Goal: Task Accomplishment & Management: Manage account settings

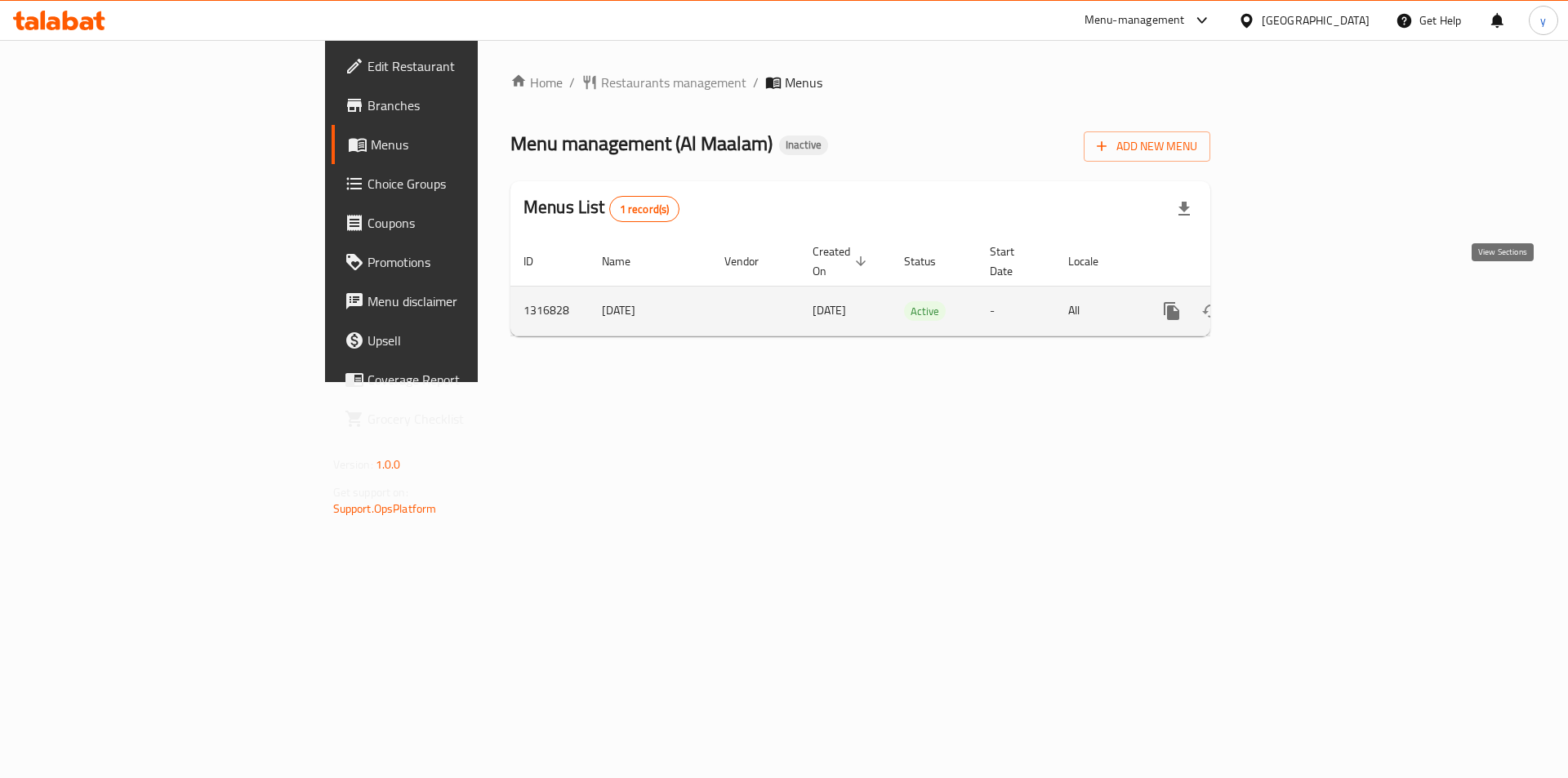
click at [1297, 304] on icon "enhanced table" at bounding box center [1289, 311] width 14 height 14
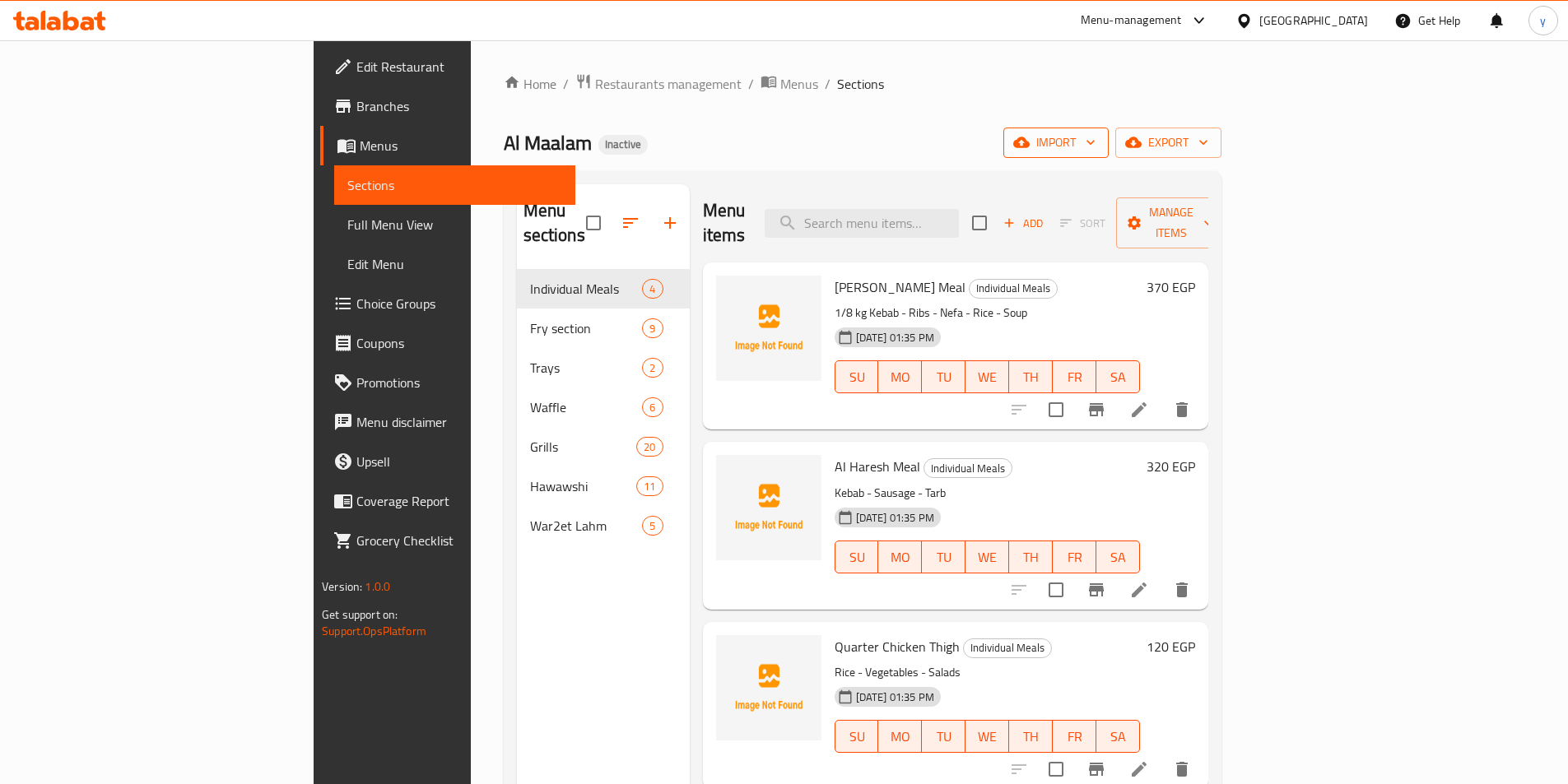
click at [1109, 131] on button "import" at bounding box center [1056, 142] width 106 height 30
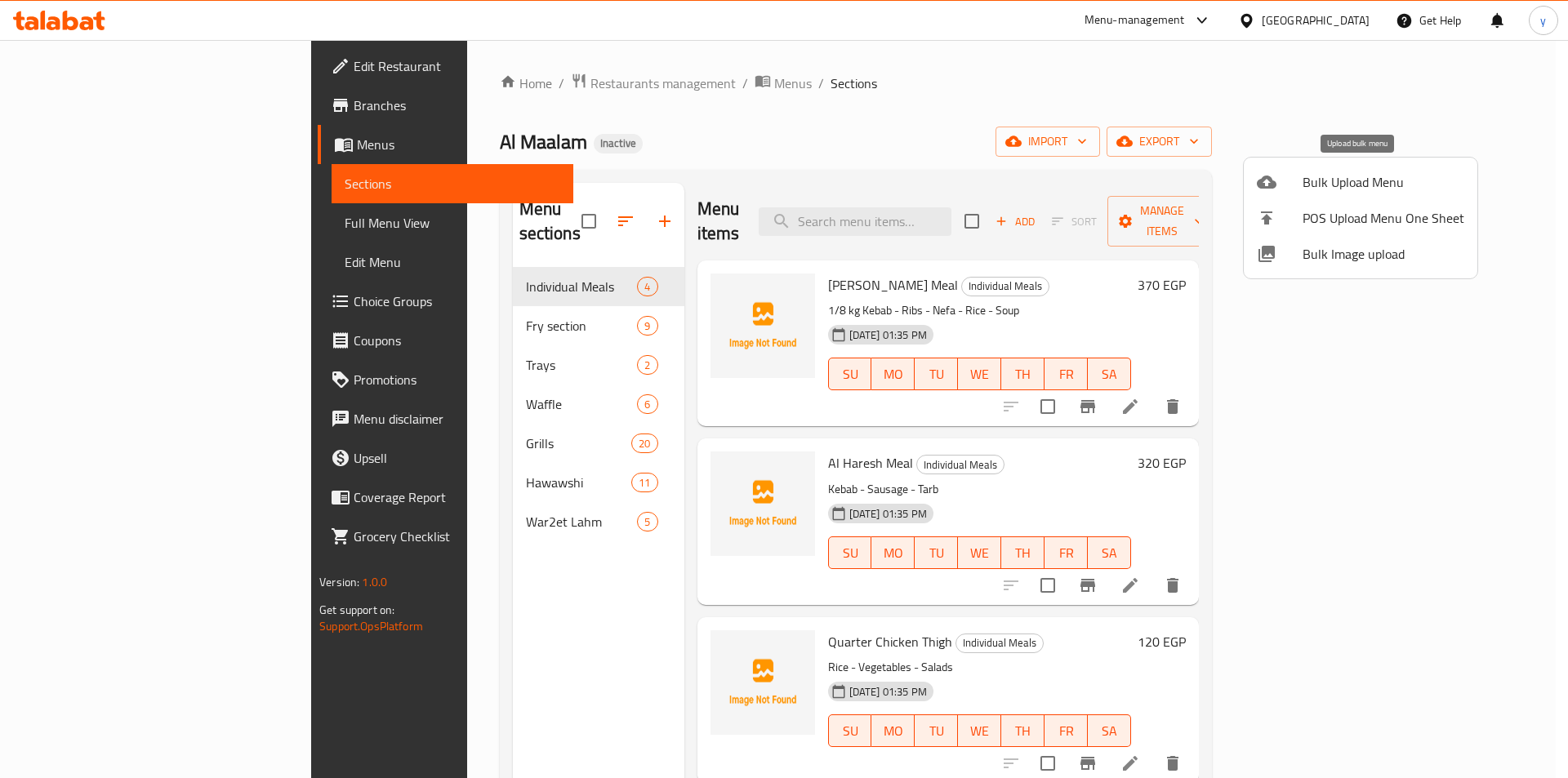
click at [1284, 176] on div at bounding box center [1280, 182] width 46 height 19
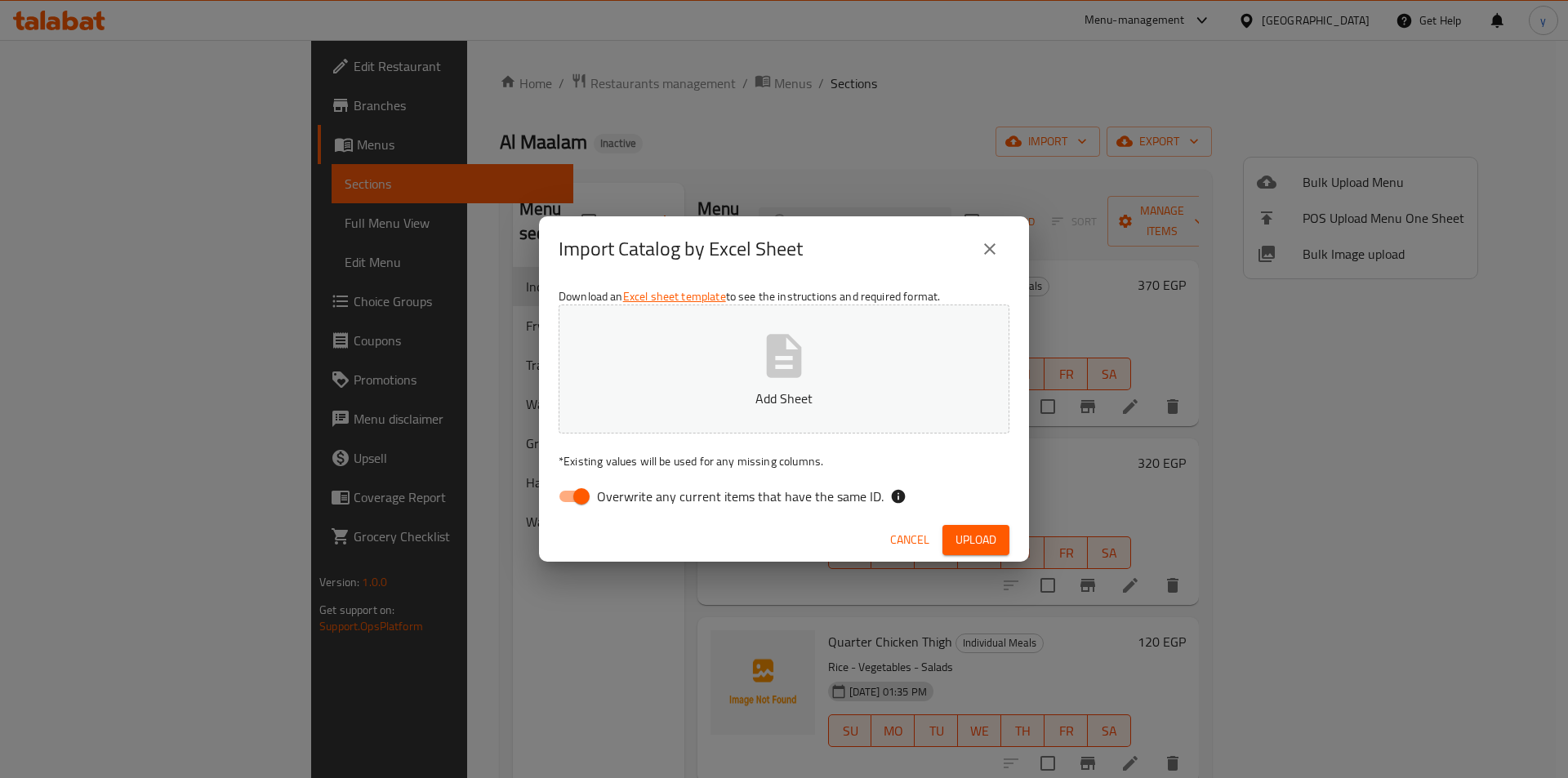
click at [606, 495] on span "Overwrite any current items that have the same ID." at bounding box center [741, 496] width 287 height 19
click at [606, 495] on input "Overwrite any current items that have the same ID." at bounding box center [581, 496] width 93 height 31
checkbox input "false"
click at [965, 531] on span "Upload" at bounding box center [975, 540] width 40 height 20
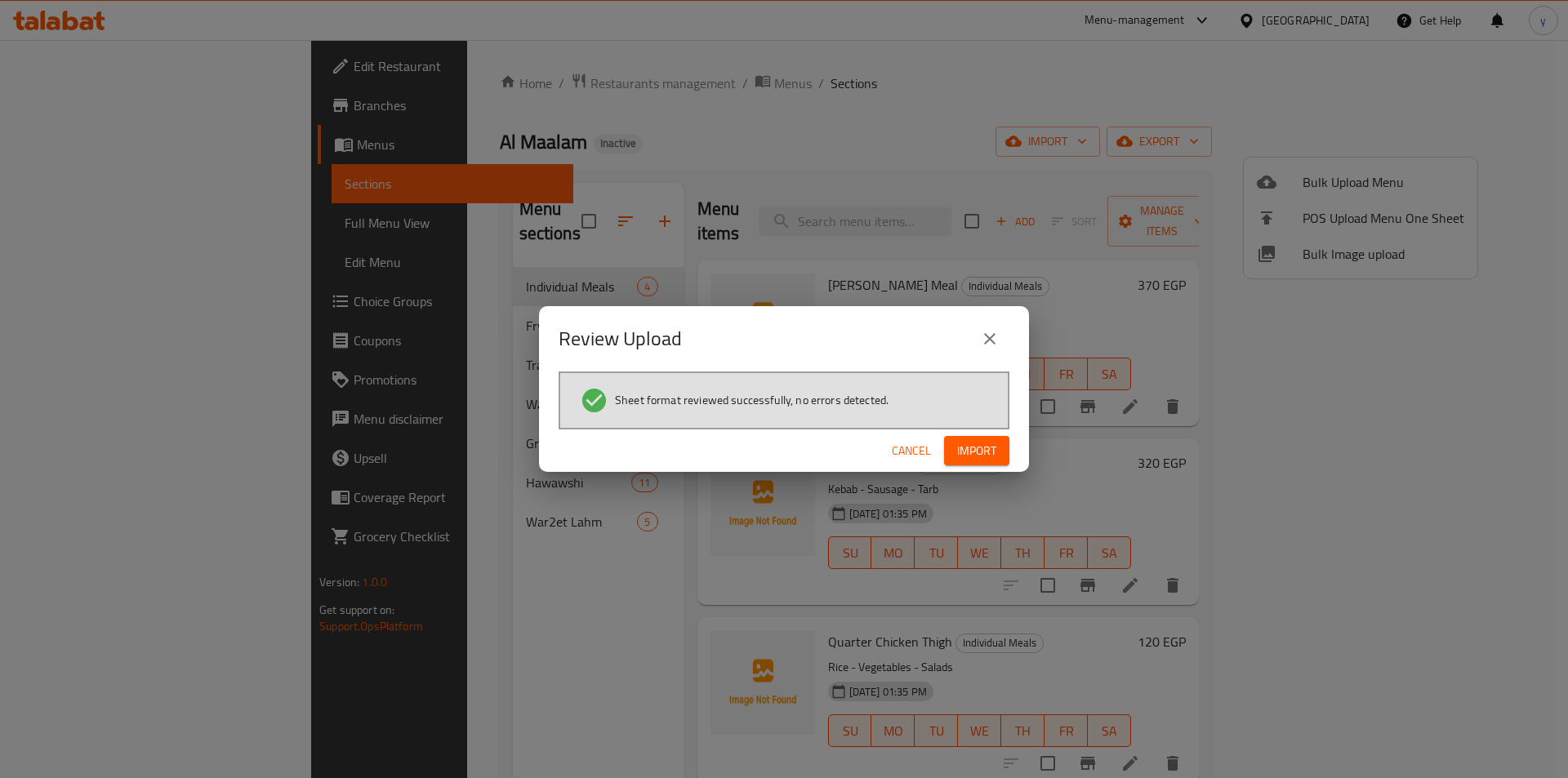
click at [995, 439] on button "Import" at bounding box center [976, 450] width 65 height 30
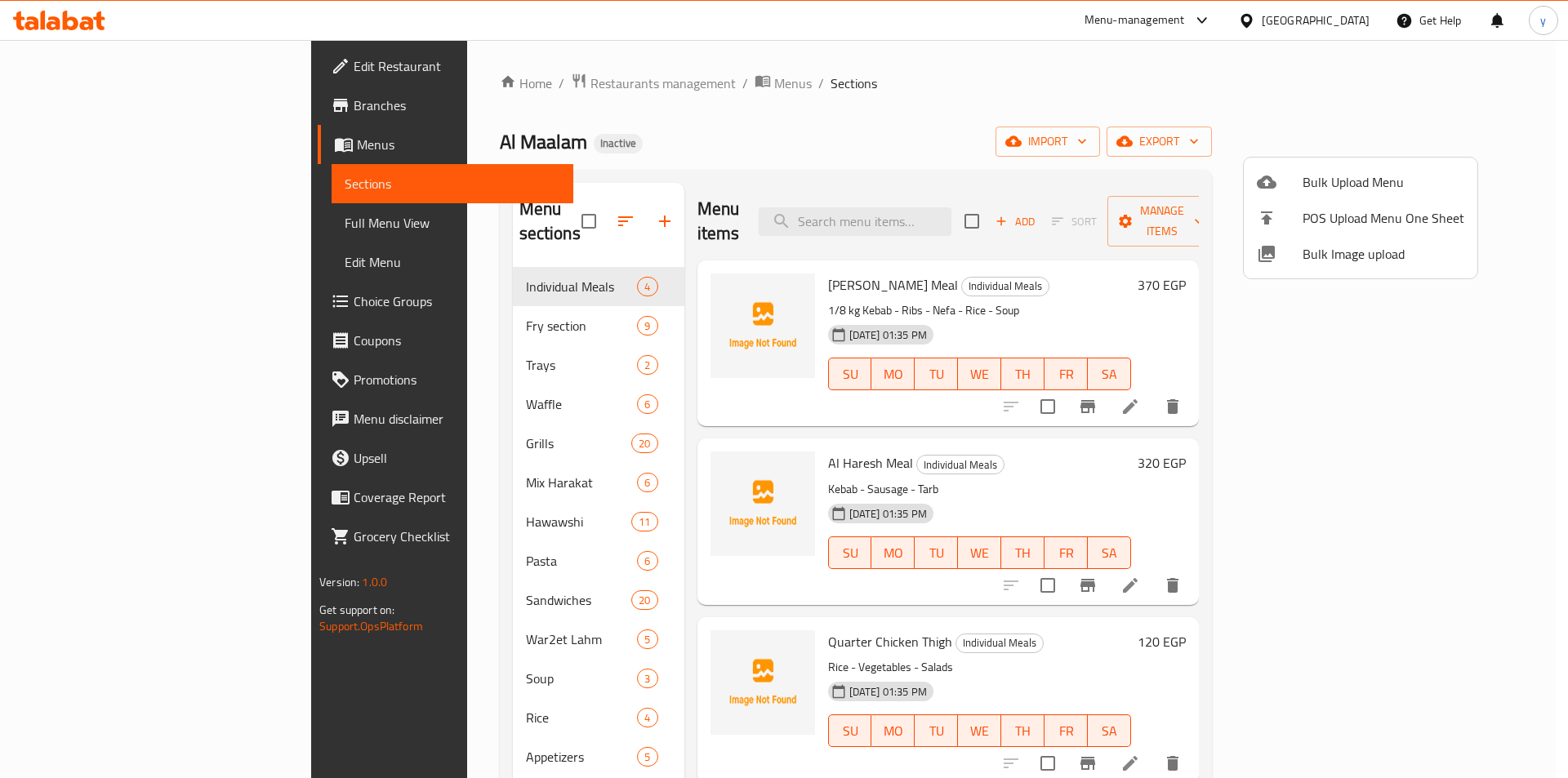
click at [725, 112] on div at bounding box center [784, 389] width 1568 height 778
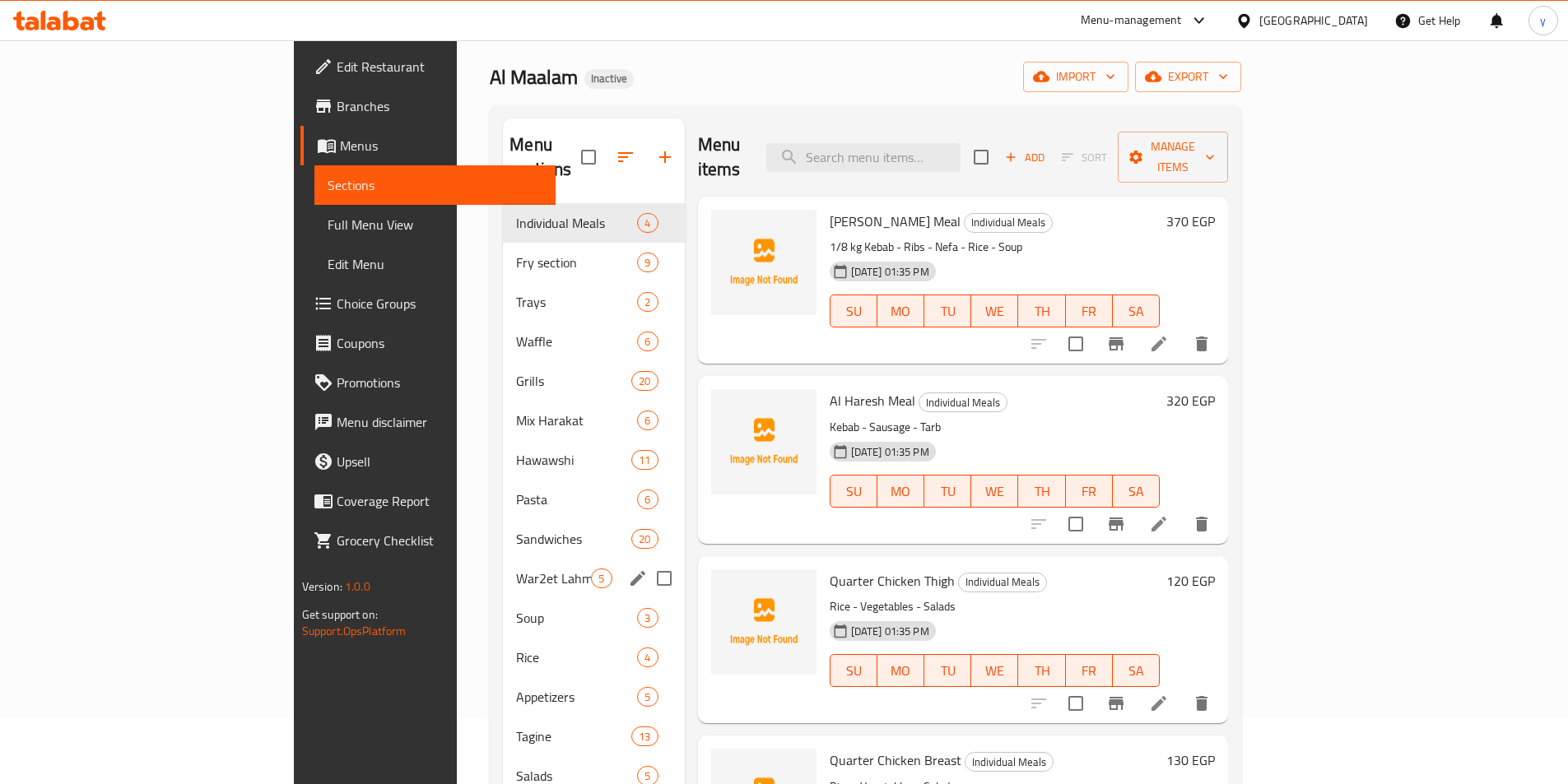
scroll to position [148, 0]
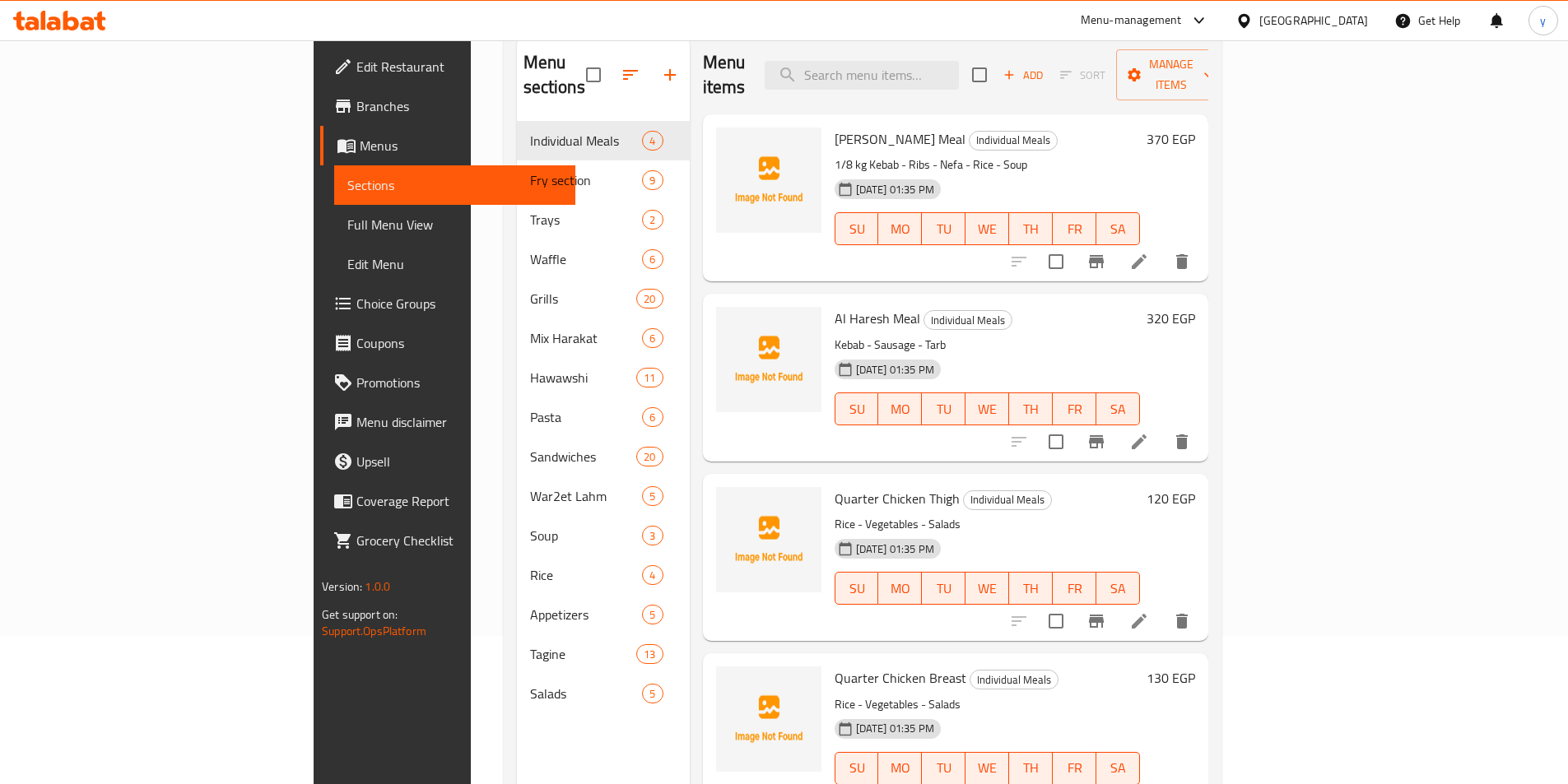
click at [347, 220] on span "Full Menu View" at bounding box center [455, 225] width 215 height 19
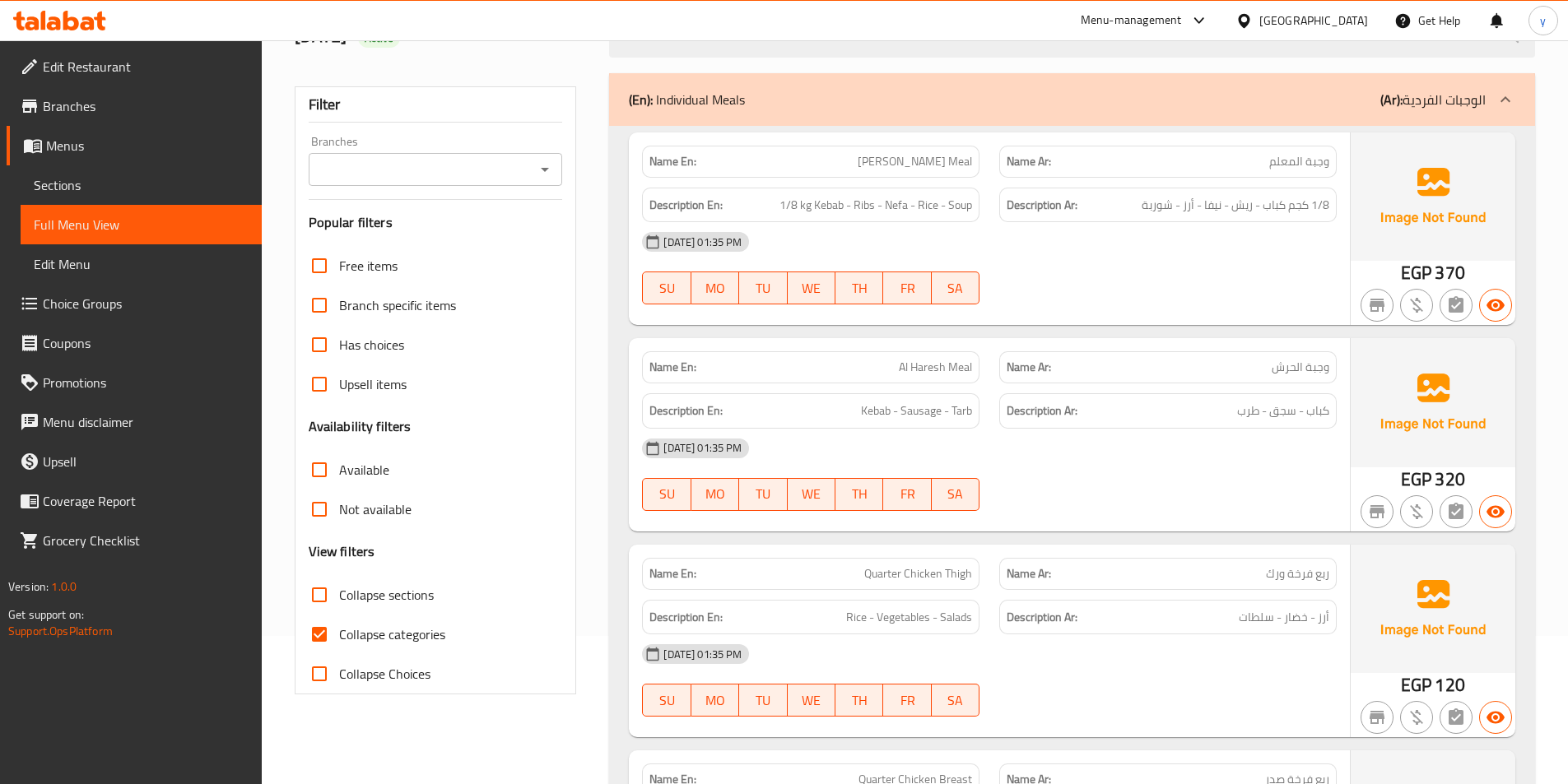
click at [319, 649] on input "Collapse categories" at bounding box center [319, 634] width 40 height 40
checkbox input "false"
click at [324, 603] on input "Collapse sections" at bounding box center [319, 594] width 40 height 40
checkbox input "true"
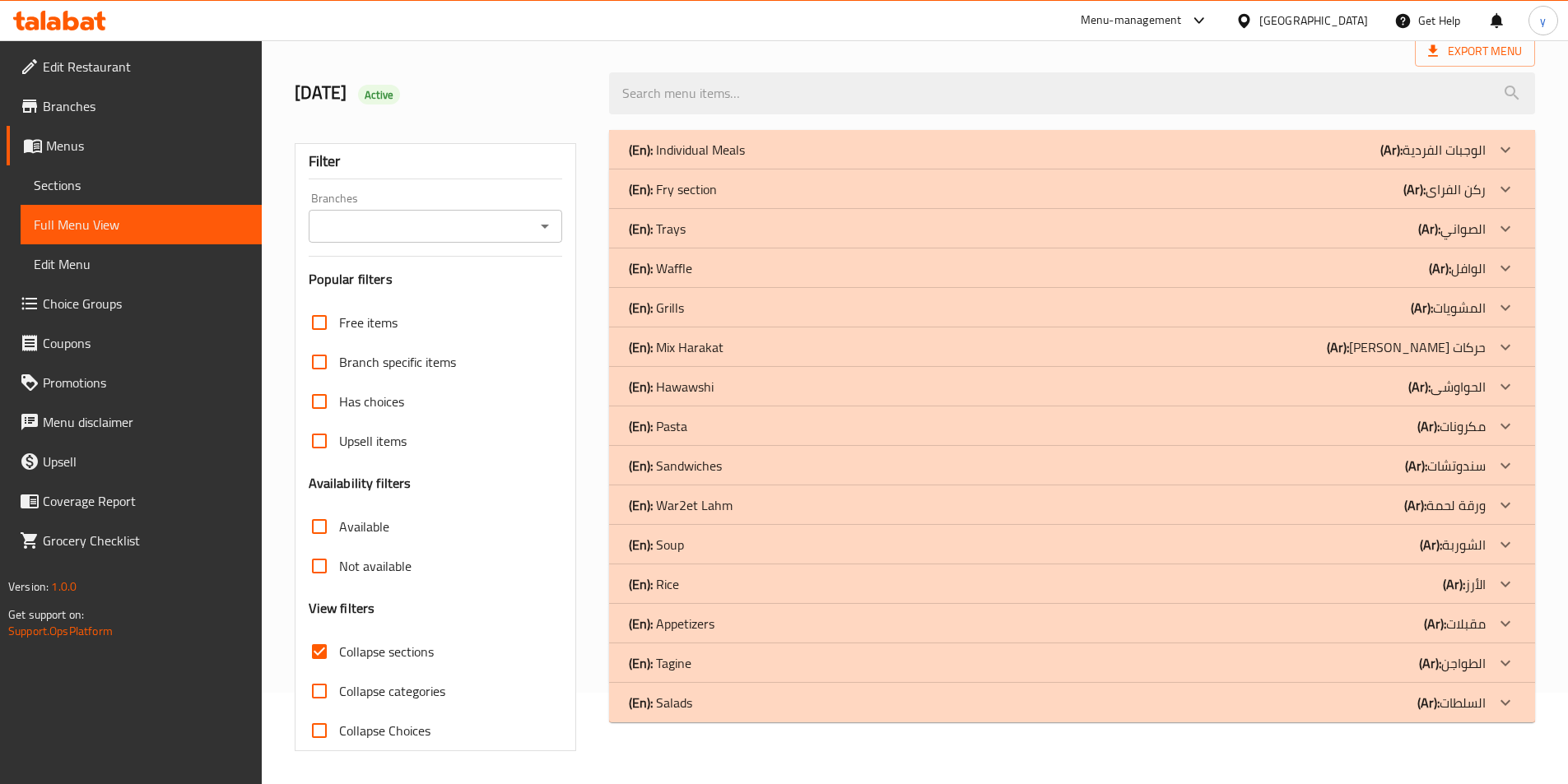
scroll to position [91, 0]
click at [712, 467] on p "(En): Sandwiches" at bounding box center [676, 465] width 93 height 19
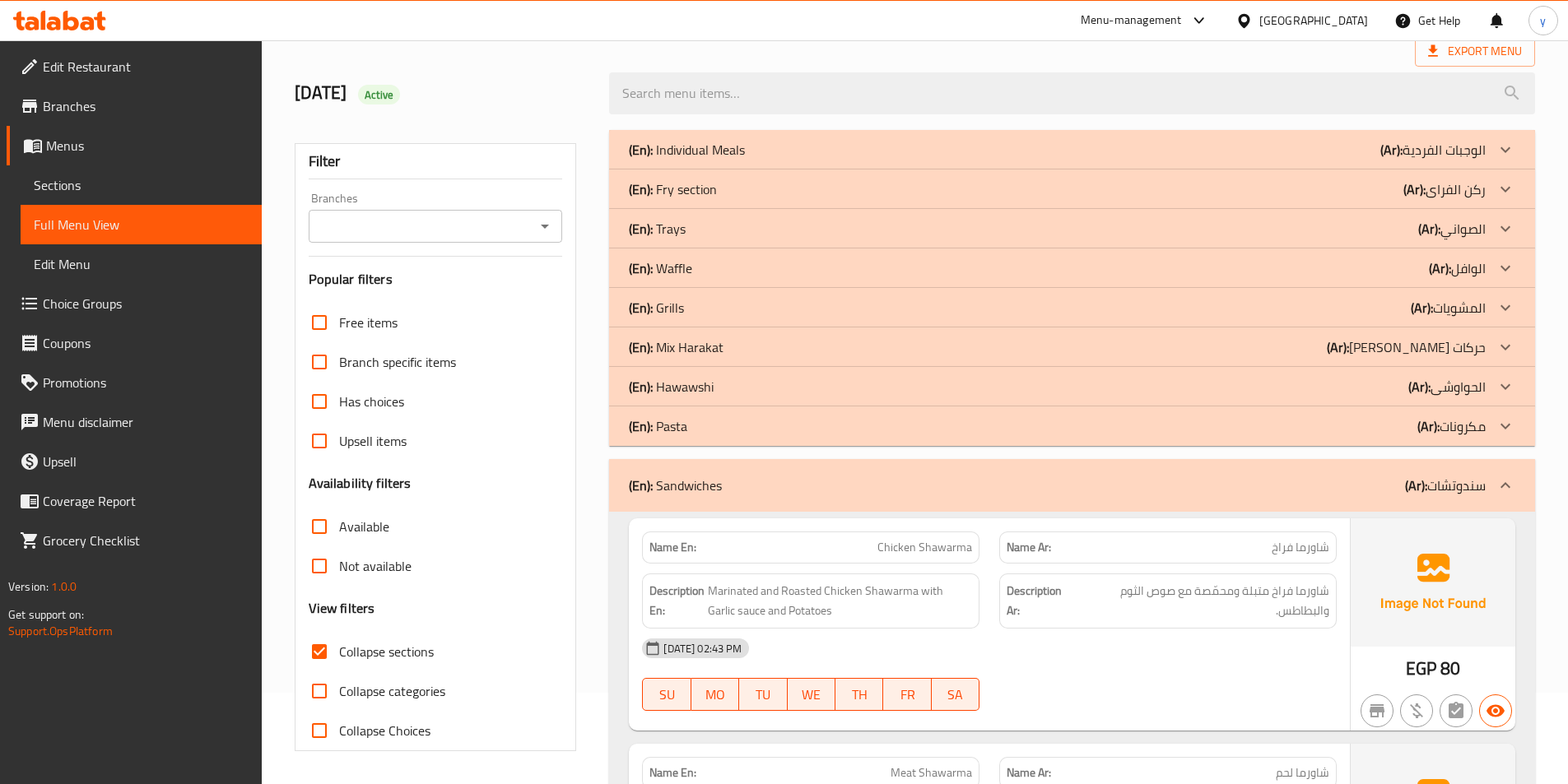
click at [734, 344] on div "(En): Mix Harakat (Ar): [PERSON_NAME] حركات" at bounding box center [1058, 347] width 857 height 19
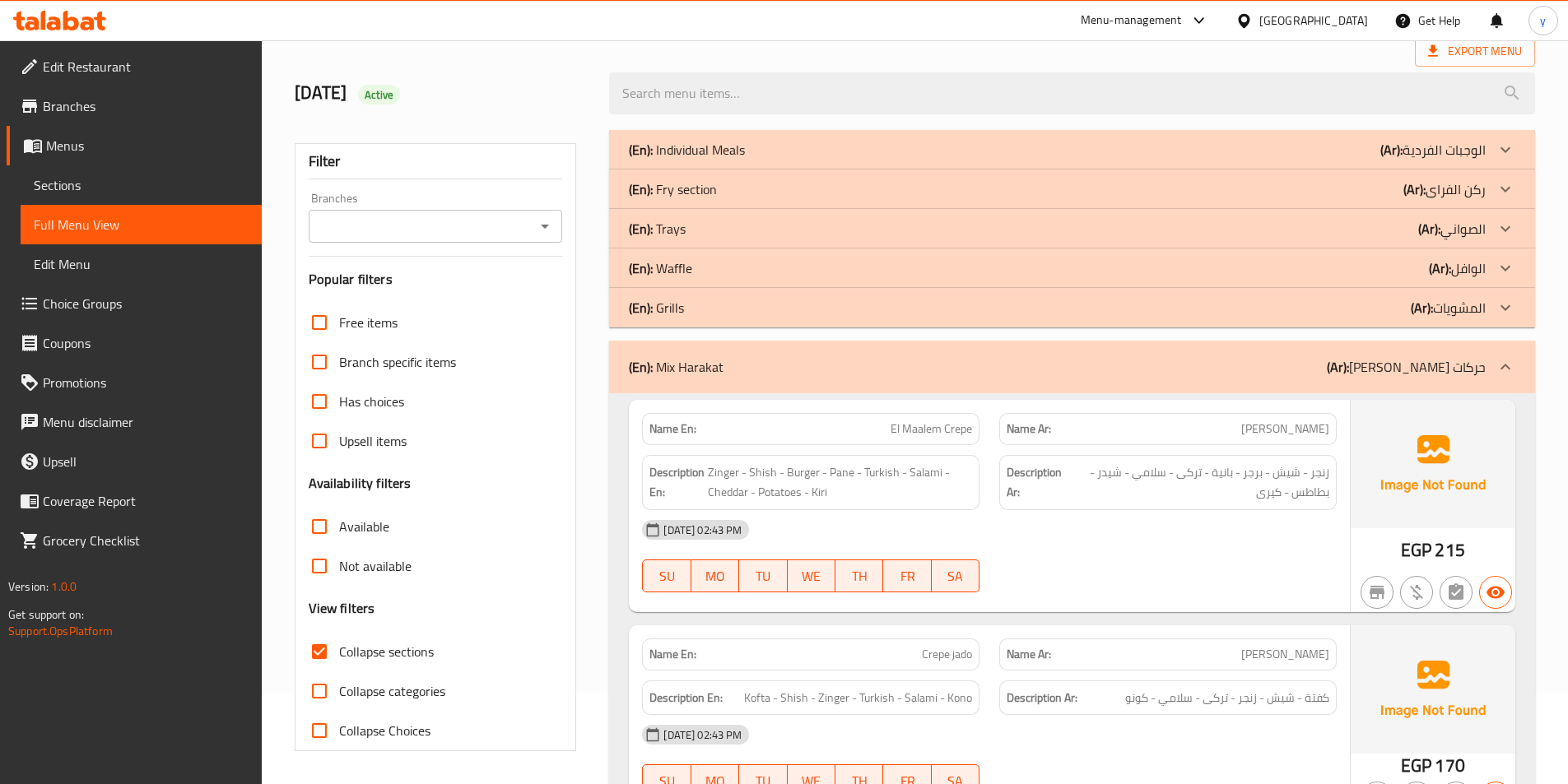
click at [734, 344] on div "(En): Mix Harakat (Ar): [PERSON_NAME] حركات" at bounding box center [1072, 366] width 926 height 52
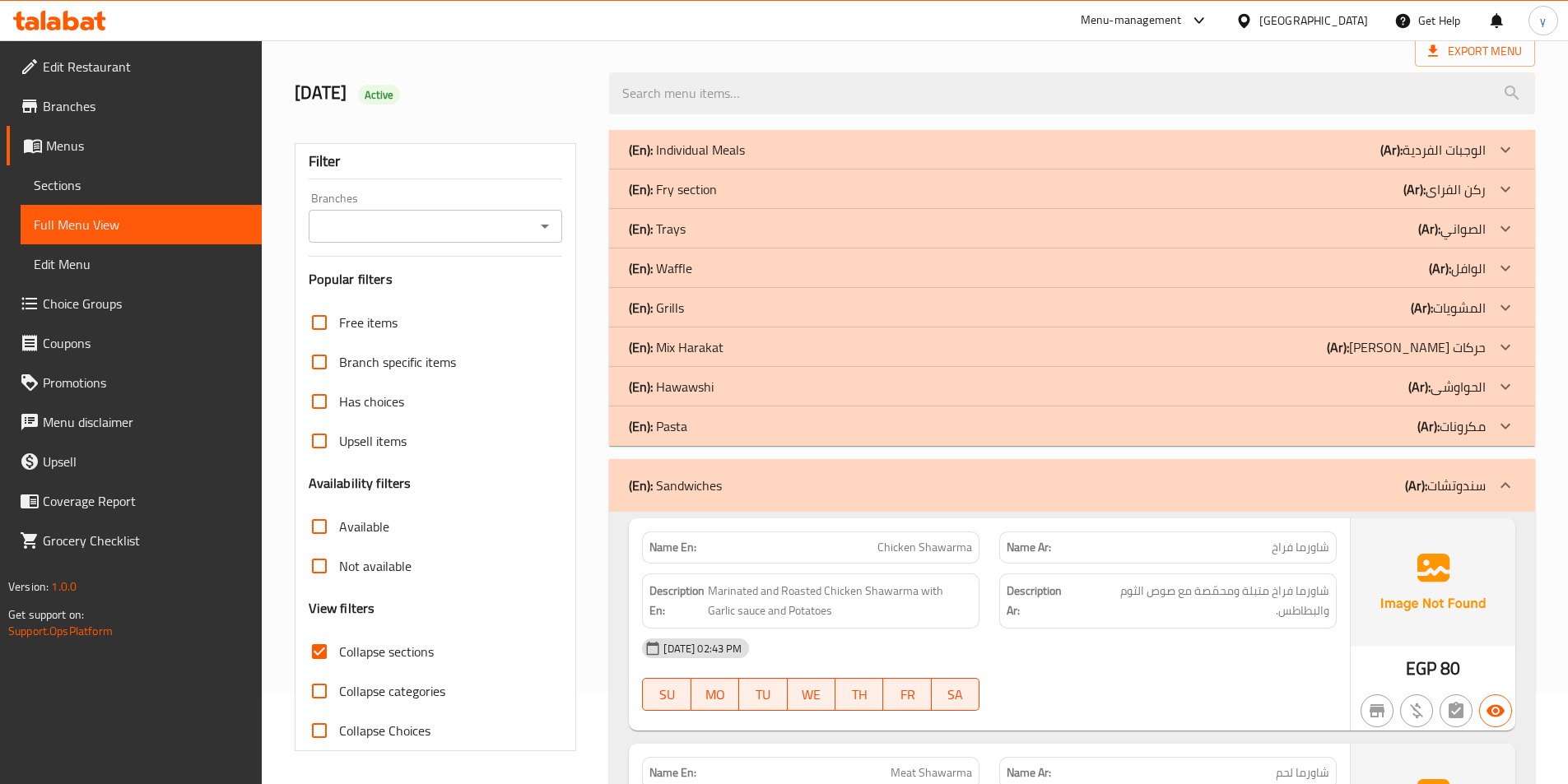
click at [757, 493] on div "(En): Sandwiches (Ar): سندوتشات" at bounding box center [1058, 486] width 857 height 19
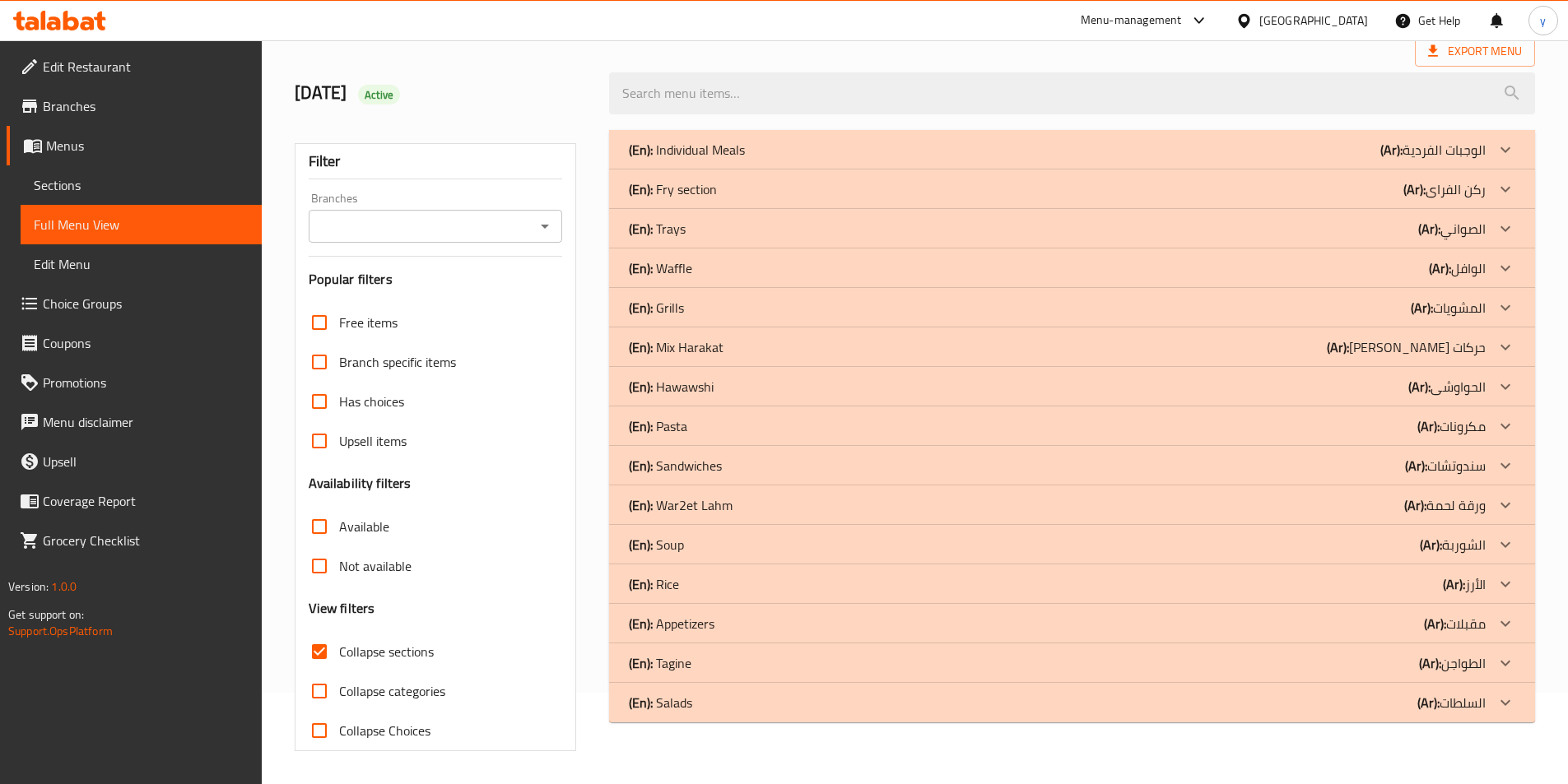
click at [737, 538] on div "(En): Soup (Ar): الشوربة" at bounding box center [1058, 545] width 857 height 19
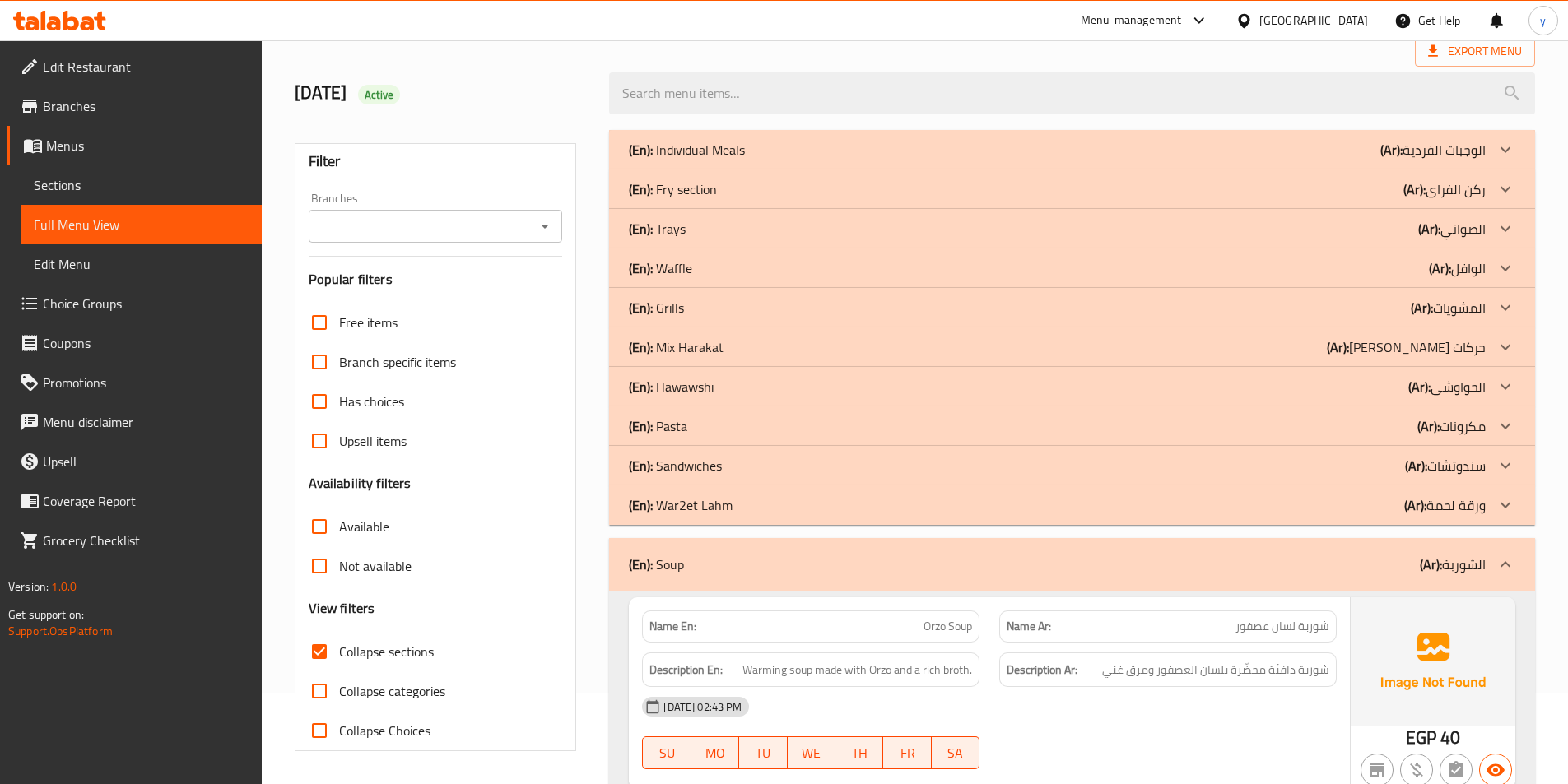
click at [739, 462] on div "(En): Sandwiches (Ar): سندوتشات" at bounding box center [1058, 465] width 857 height 19
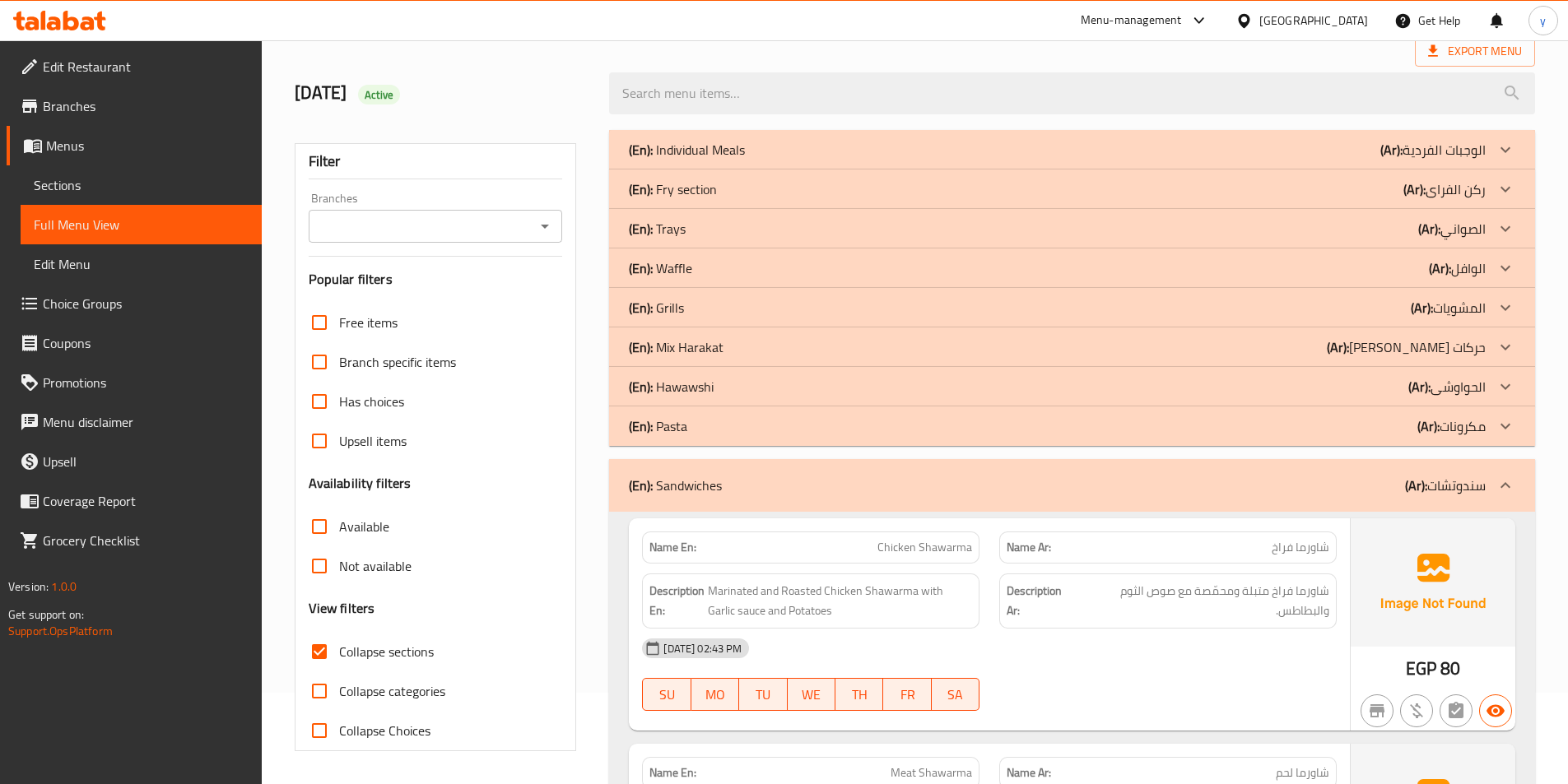
click at [733, 346] on div "(En): Mix Harakat (Ar): [PERSON_NAME] حركات" at bounding box center [1058, 347] width 857 height 19
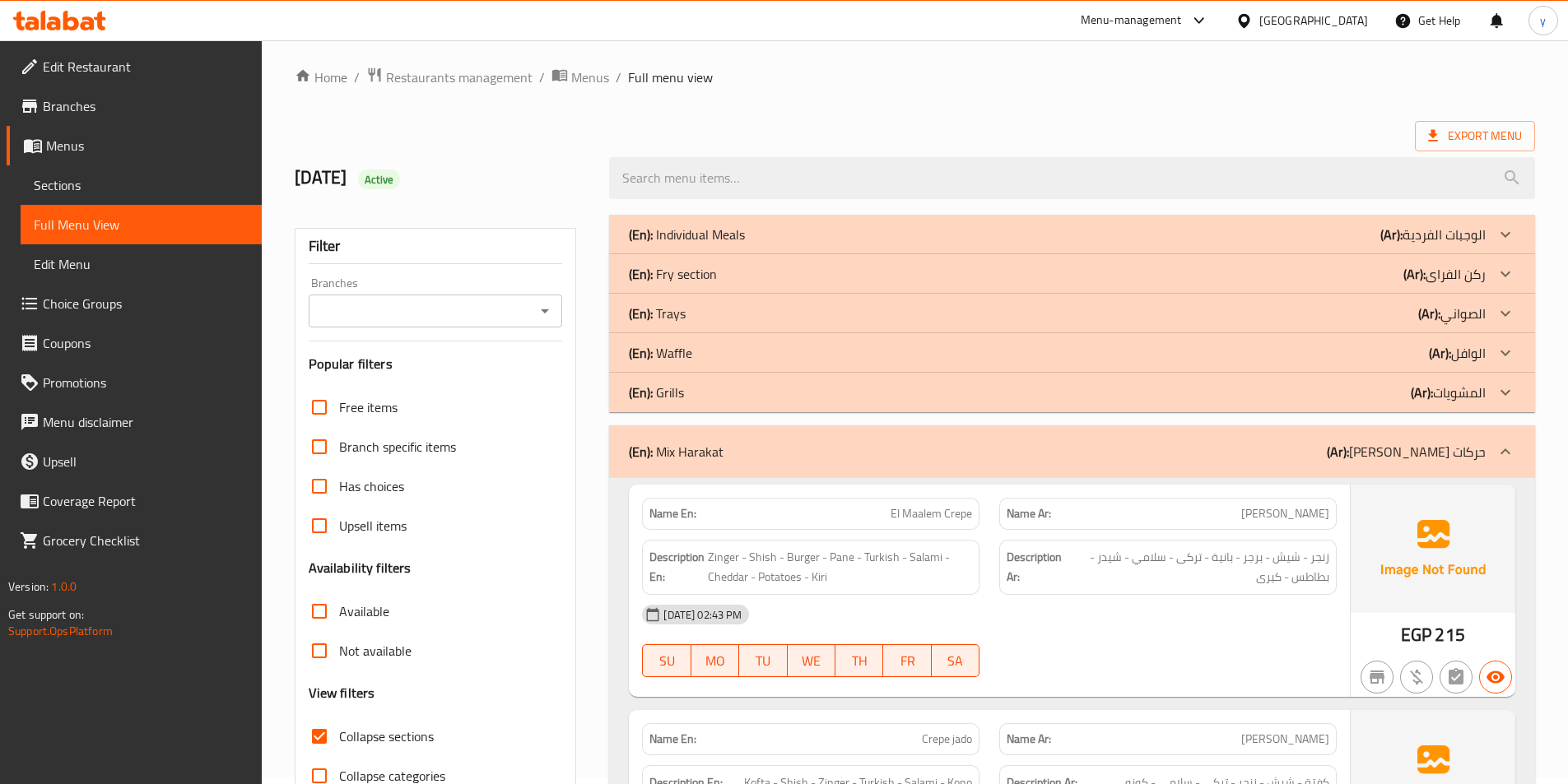
scroll to position [0, 0]
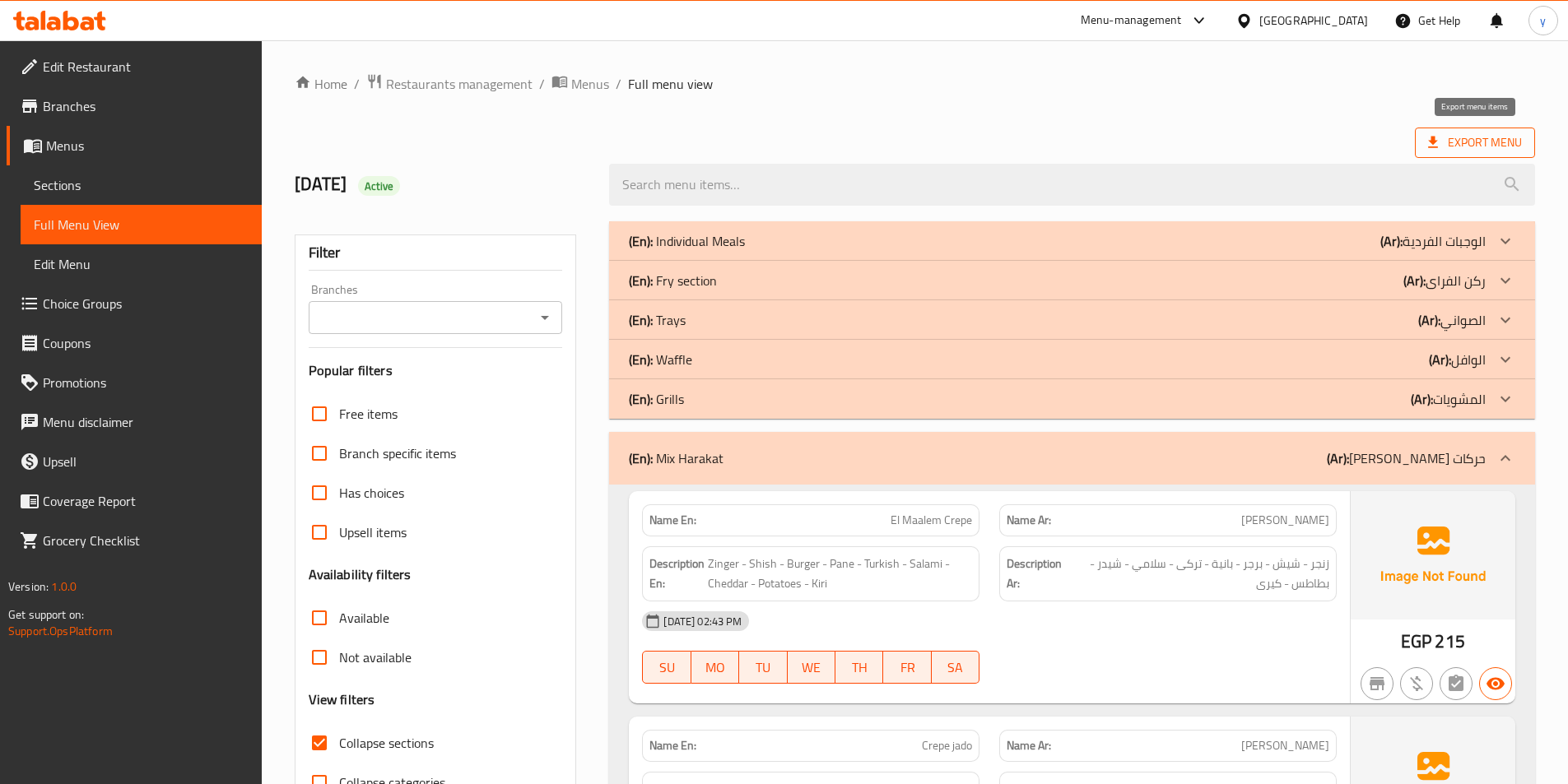
click at [1447, 150] on span "Export Menu" at bounding box center [1475, 142] width 94 height 20
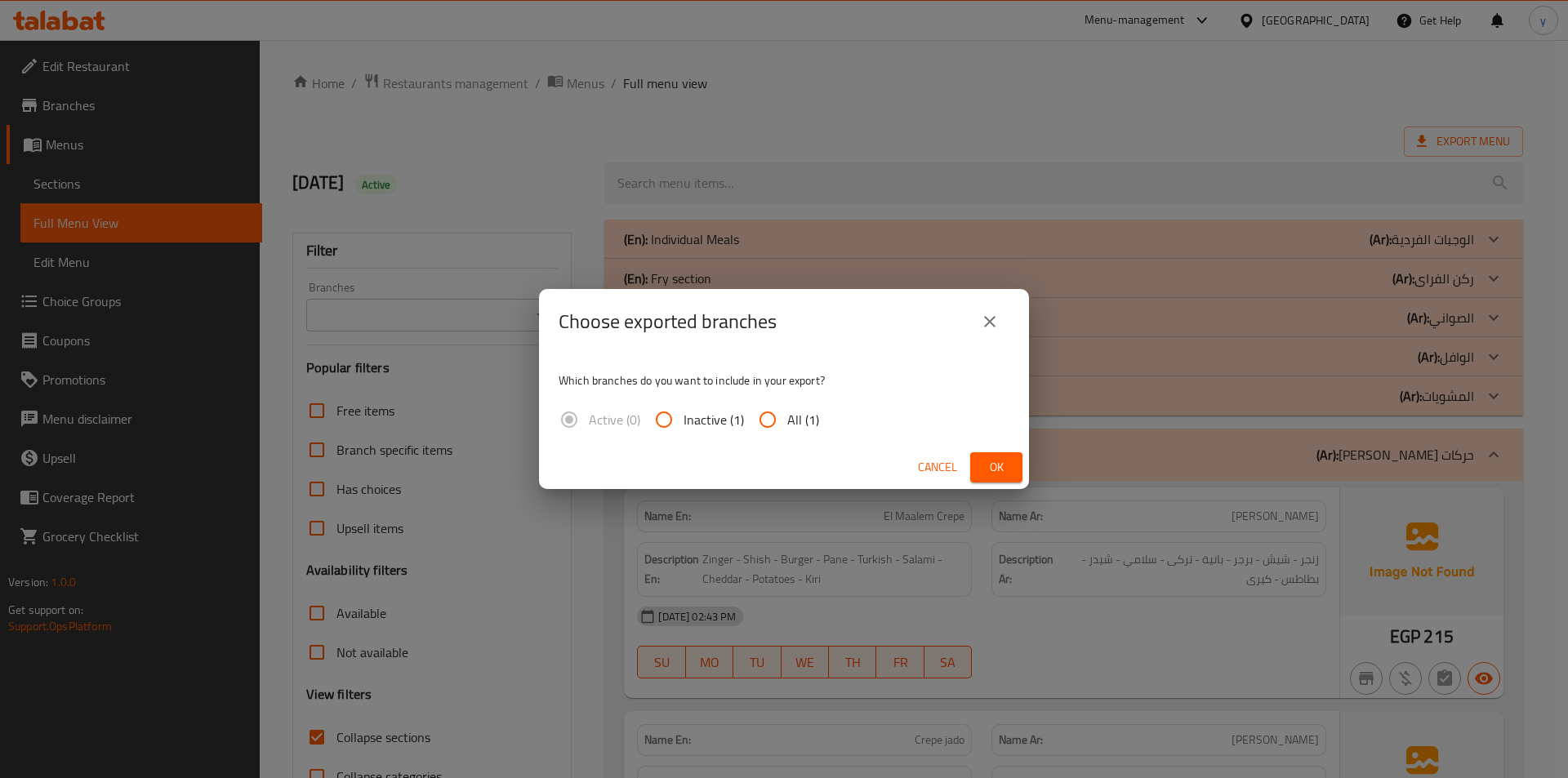
click at [986, 321] on icon "close" at bounding box center [990, 321] width 19 height 19
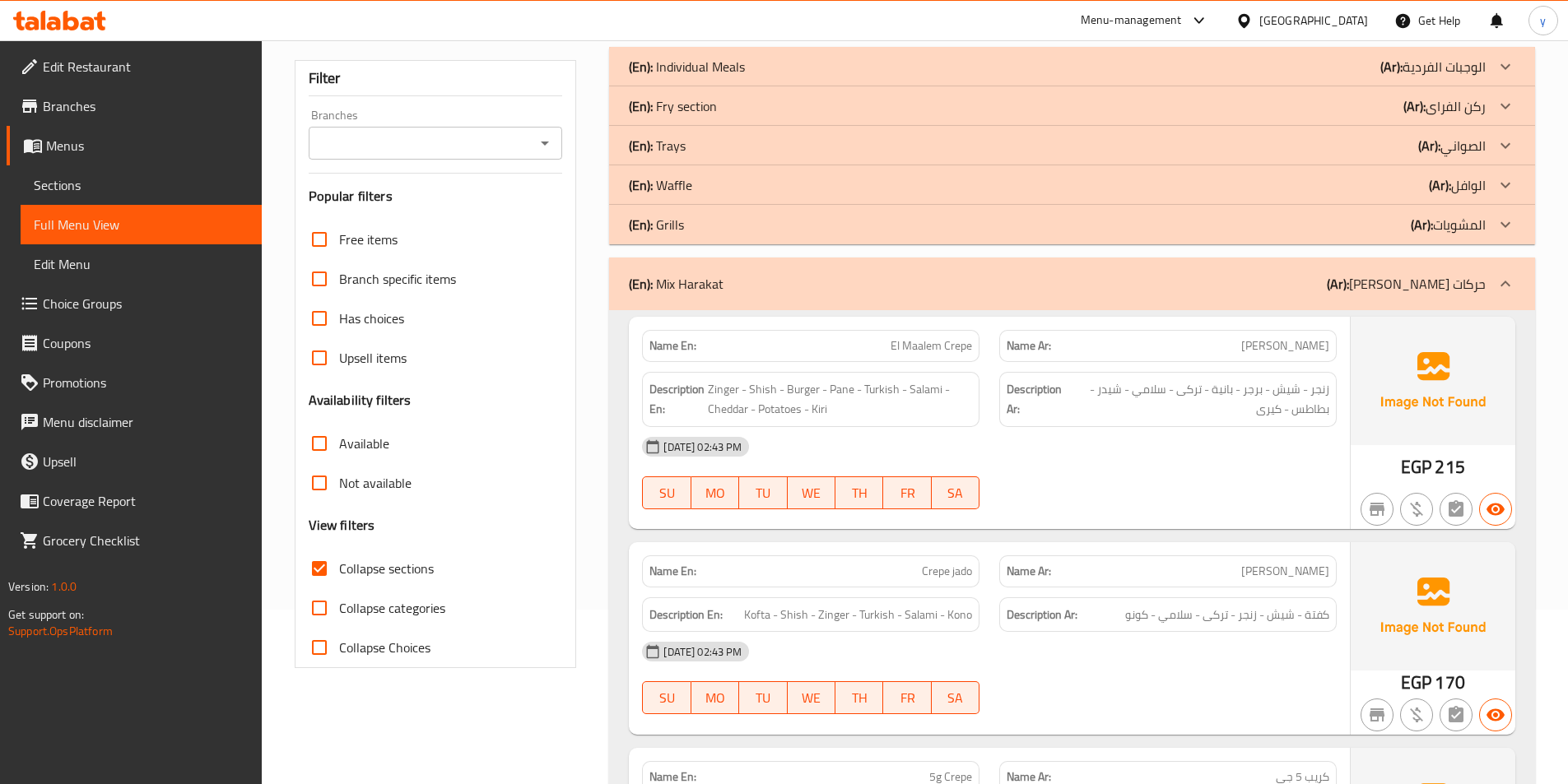
scroll to position [247, 0]
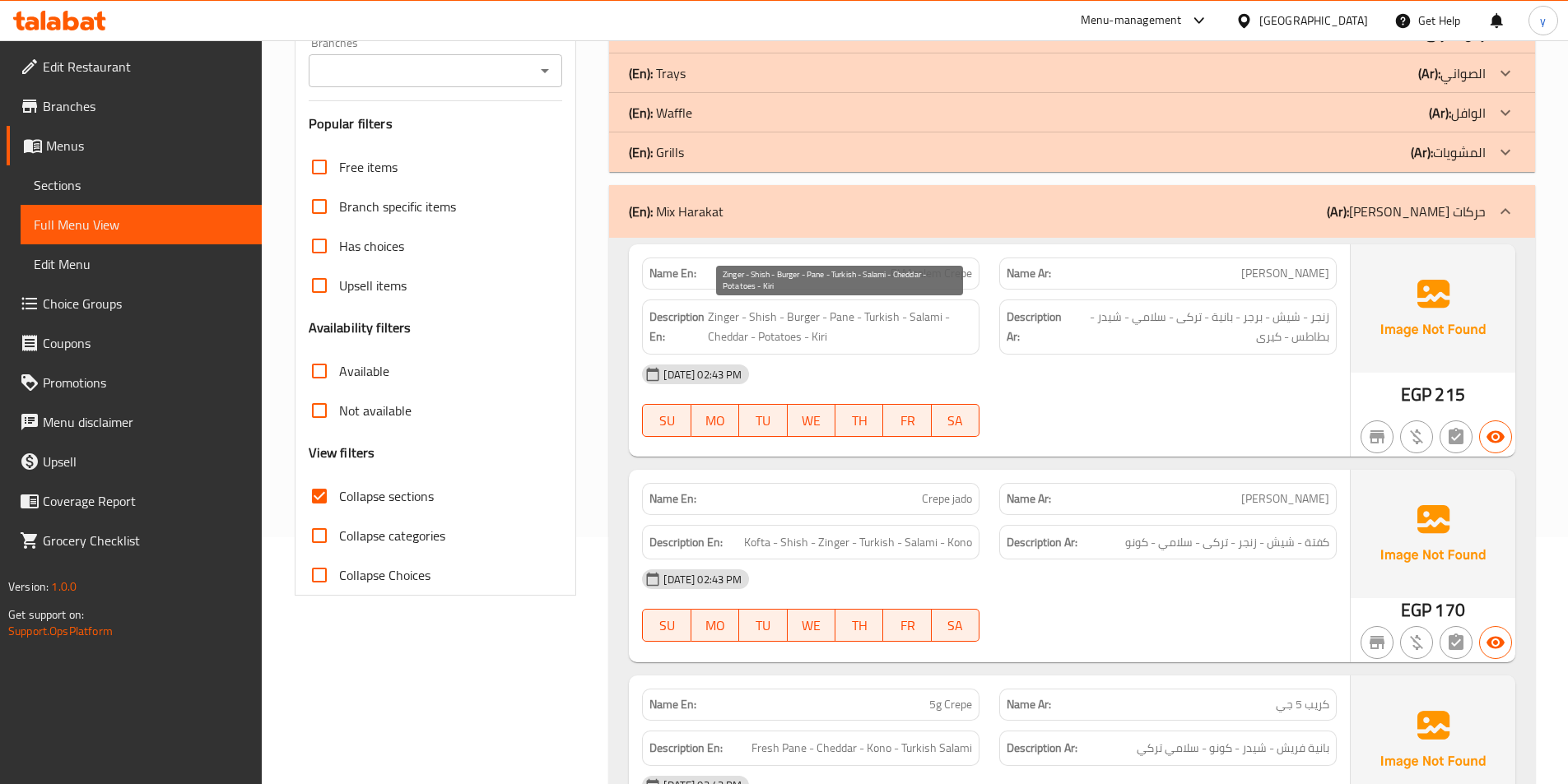
click at [877, 321] on span "Zinger - Shish - Burger - Pane - Turkish - Salami - Cheddar - Potatoes - Kiri" at bounding box center [840, 328] width 265 height 41
drag, startPoint x: 877, startPoint y: 320, endPoint x: 866, endPoint y: 314, distance: 12.5
click at [866, 314] on span "Zinger - Shish - Burger - Pane - Turkish - Salami - Cheddar - Potatoes - Kiri" at bounding box center [840, 328] width 265 height 41
copy span "Turkish"
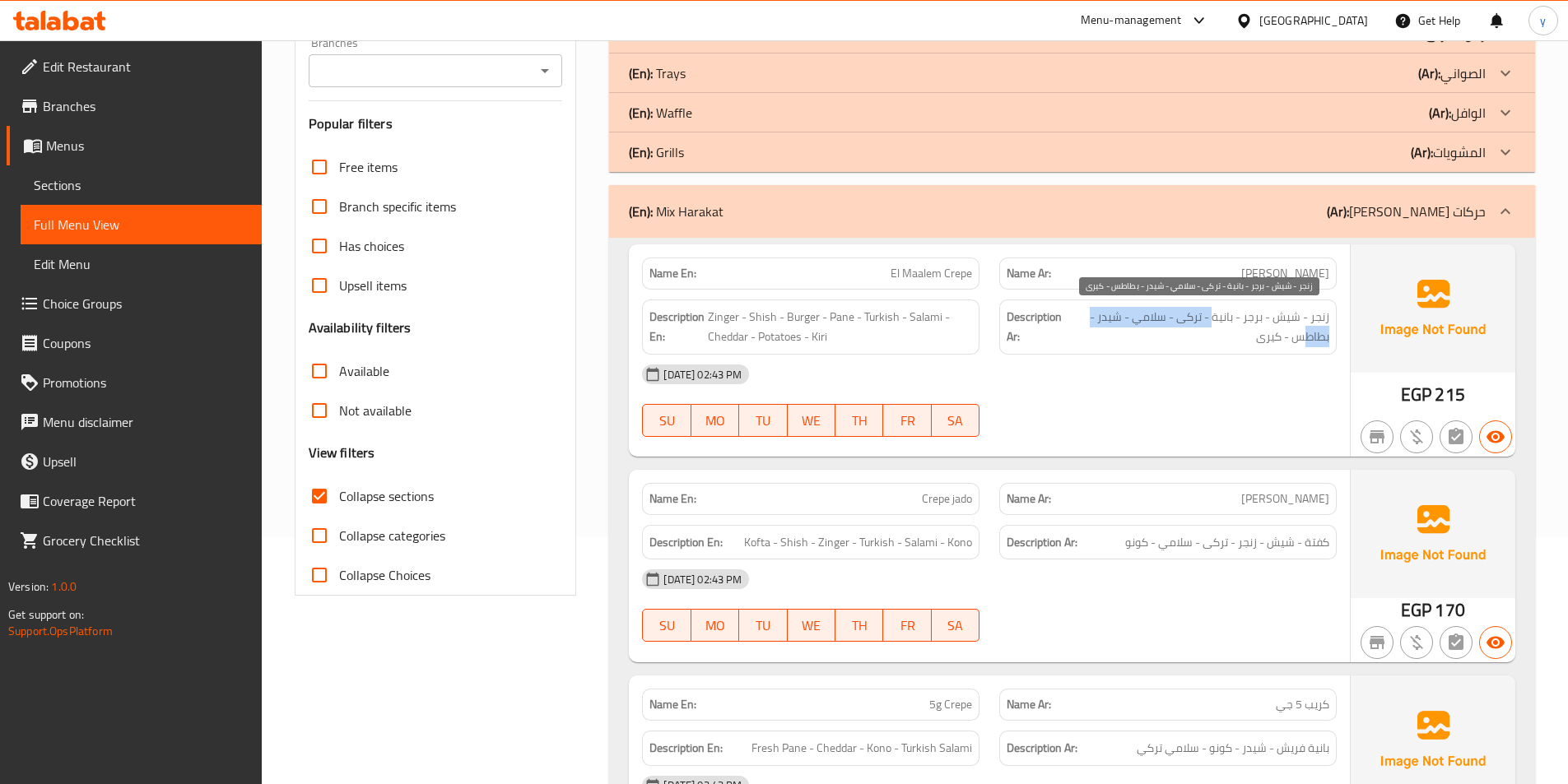
drag, startPoint x: 1212, startPoint y: 315, endPoint x: 1307, endPoint y: 335, distance: 97.1
click at [1307, 335] on span "زنجر - شيش - برجر - بانية - تركى - سلامي - شيدر - بطاطس - كيرى" at bounding box center [1199, 328] width 261 height 41
click at [1316, 310] on span "زنجر - شيش - برجر - بانية - تركى - سلامي - شيدر - بطاطس - كيرى" at bounding box center [1199, 328] width 261 height 41
click at [1302, 313] on span "زنجر - شيش - برجر - بانية - تركى - سلامي - شيدر - بطاطس - كيرى" at bounding box center [1199, 328] width 261 height 41
click at [1257, 323] on span "زنجر - شيش - برجر - بانية - تركى - سلامي - شيدر - بطاطس - كيرى" at bounding box center [1199, 328] width 261 height 41
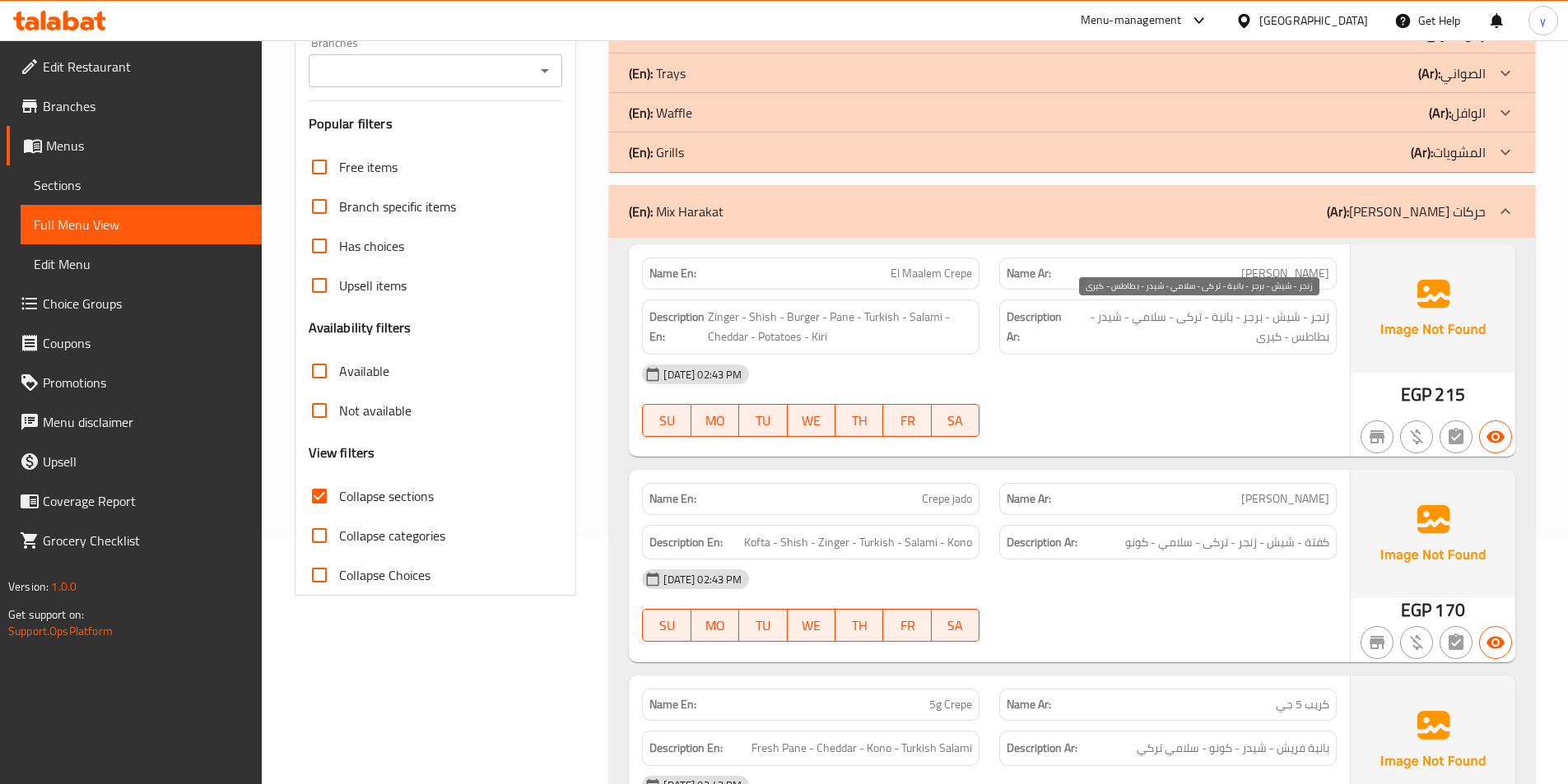
click at [1196, 325] on span "زنجر - شيش - برجر - بانية - تركى - سلامي - شيدر - بطاطس - كيرى" at bounding box center [1199, 328] width 261 height 41
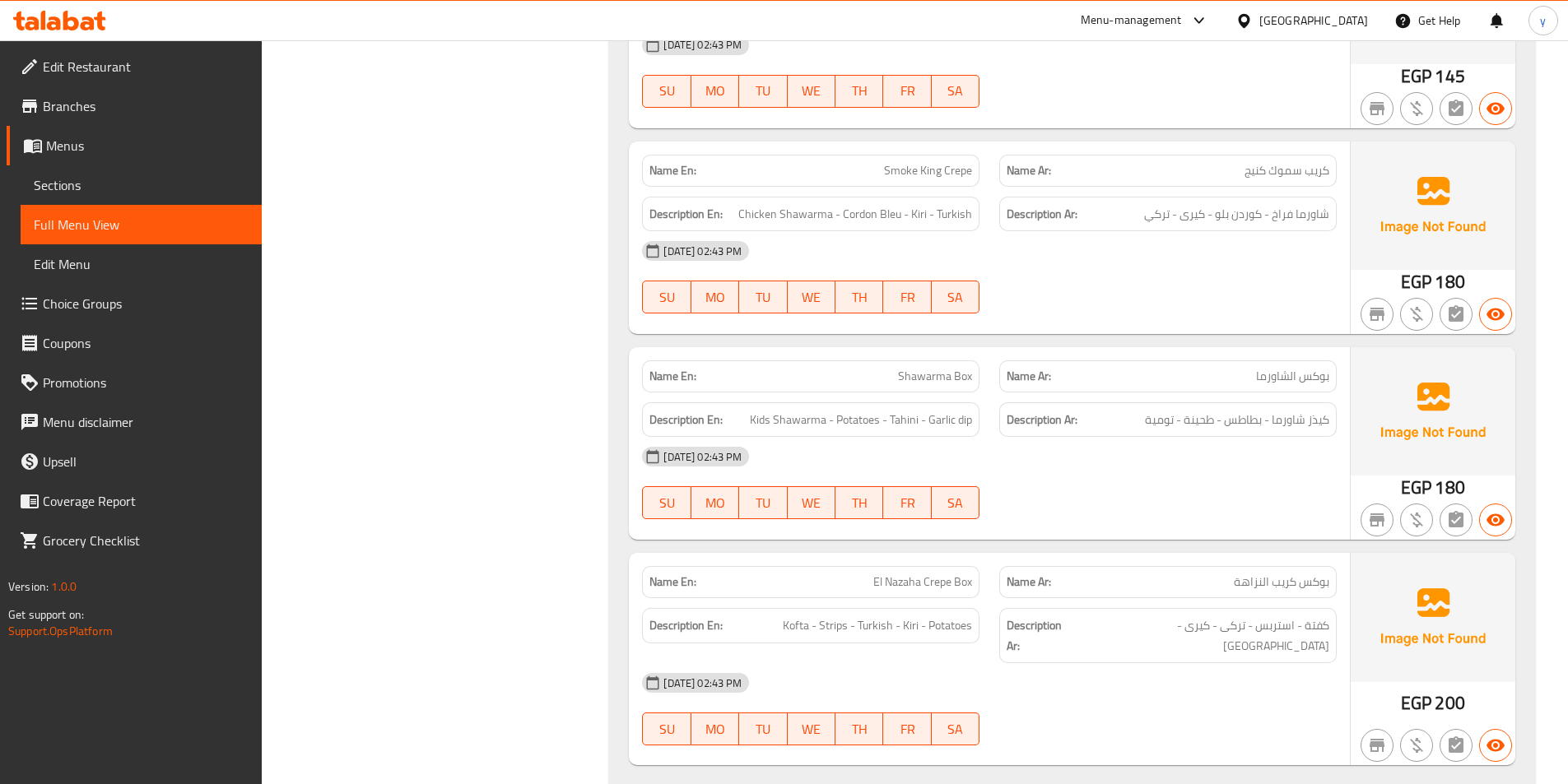
scroll to position [1234, 0]
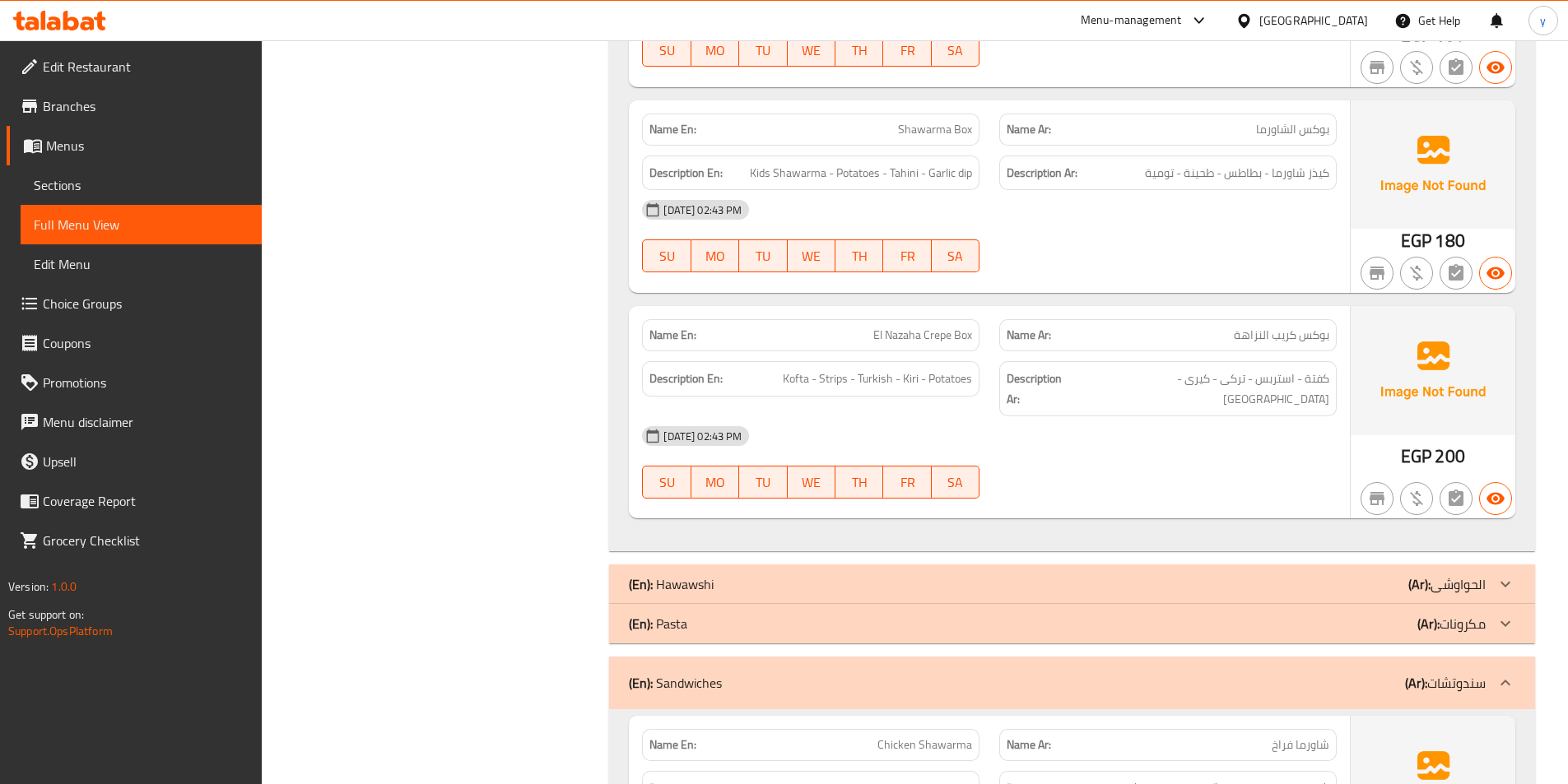
drag, startPoint x: 1268, startPoint y: 172, endPoint x: 1339, endPoint y: 192, distance: 73.8
click at [1339, 192] on div "Name En: Shawarma Box Name Ar: بوكس الشاورما Description En: Kids Shawarma - Po…" at bounding box center [990, 197] width 721 height 193
click at [1305, 175] on span "كيذز شاورما - بطاطس - طحينة - تومية" at bounding box center [1237, 172] width 184 height 20
drag, startPoint x: 1277, startPoint y: 174, endPoint x: 1346, endPoint y: 190, distance: 70.8
click at [1346, 190] on div "Name En: Shawarma Box Name Ar: بوكس الشاورما Description En: Kids Shawarma - Po…" at bounding box center [990, 197] width 721 height 193
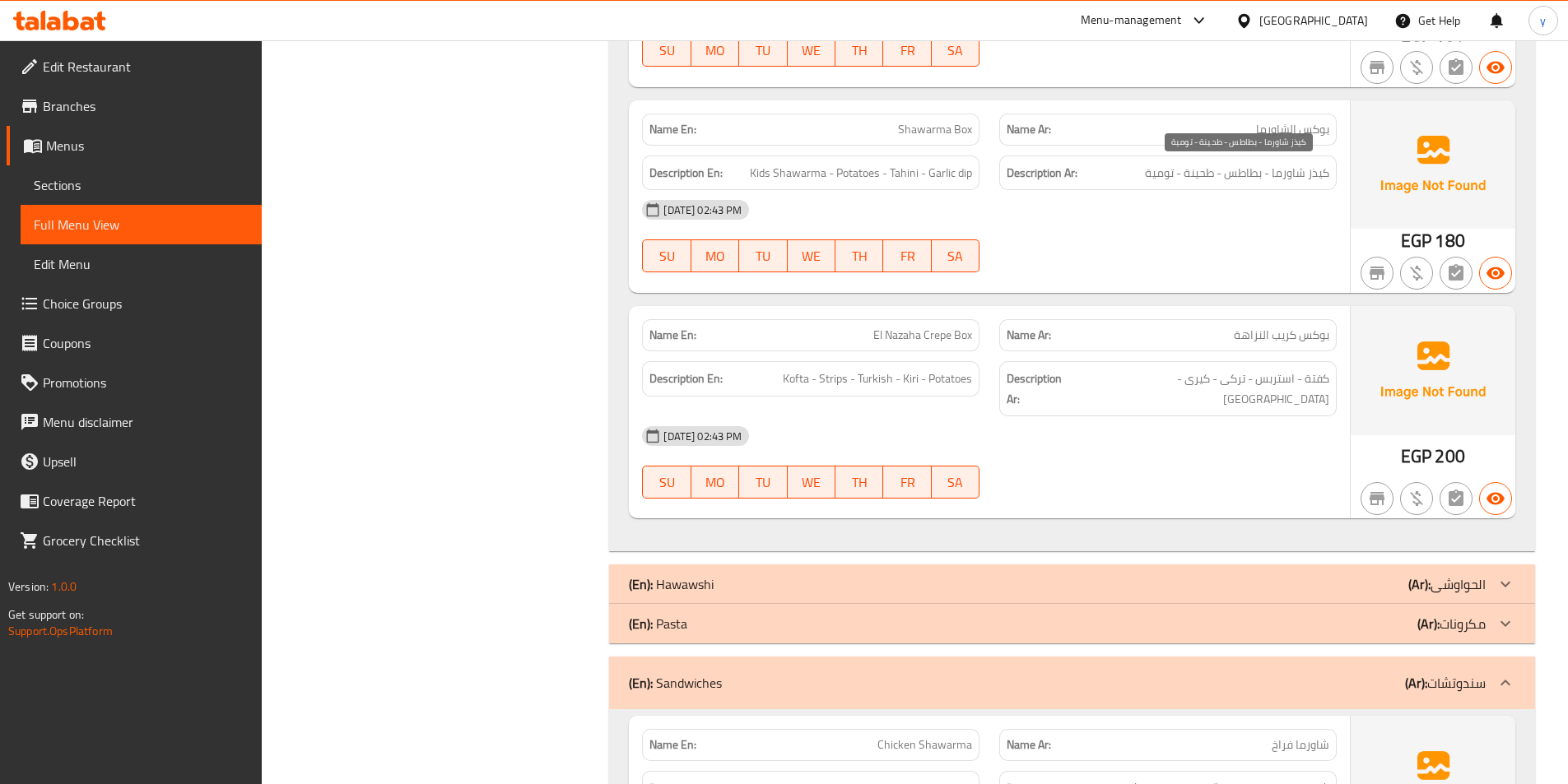
click at [1291, 177] on span "كيذز شاورما - بطاطس - طحينة - تومية" at bounding box center [1237, 172] width 184 height 20
drag, startPoint x: 1273, startPoint y: 175, endPoint x: 1334, endPoint y: 180, distance: 61.2
click at [1334, 180] on div "Description Ar: كيذز شاورما - بطاطس - طحينة - تومية" at bounding box center [1168, 172] width 337 height 36
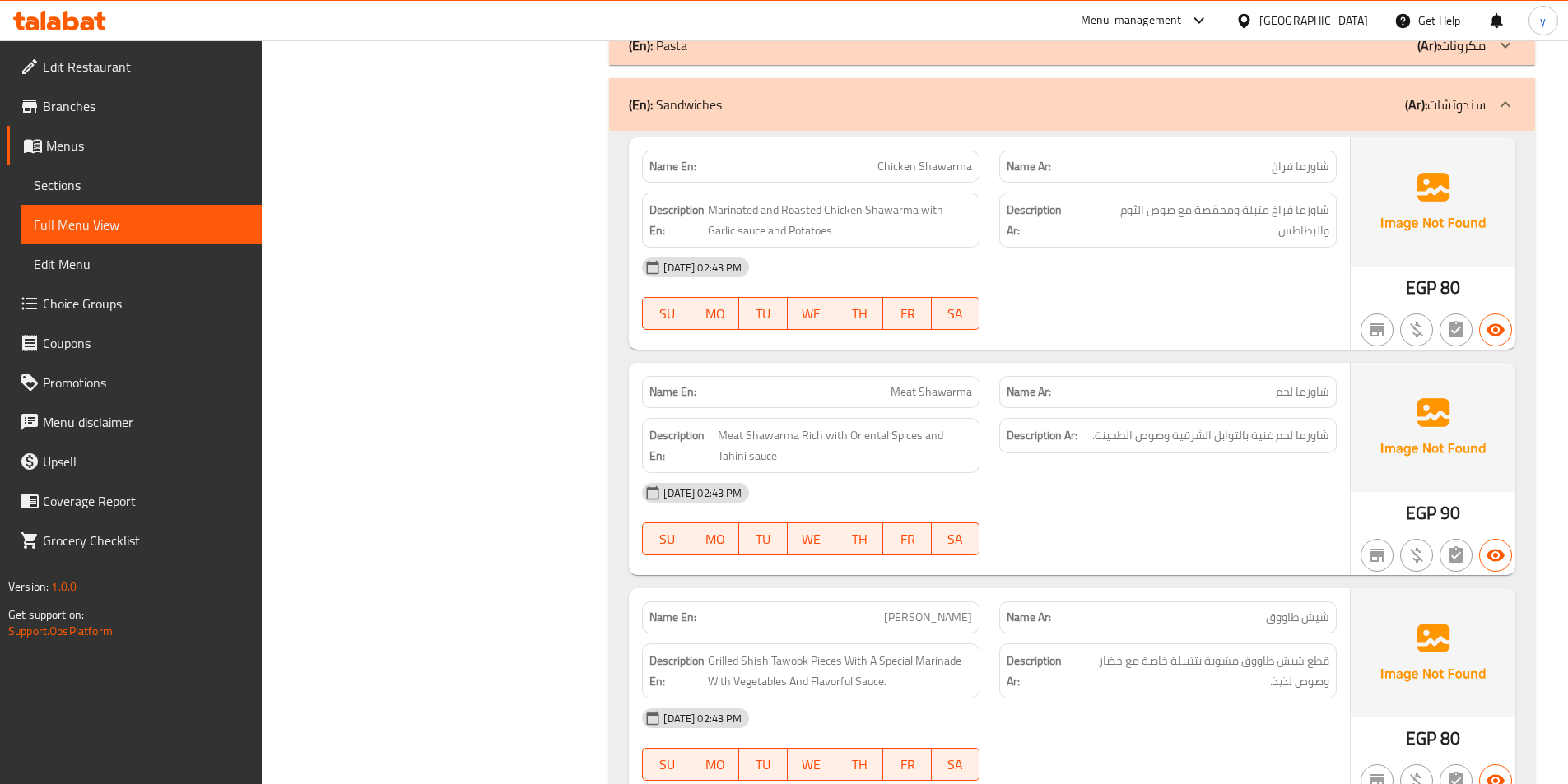
scroll to position [1821, 0]
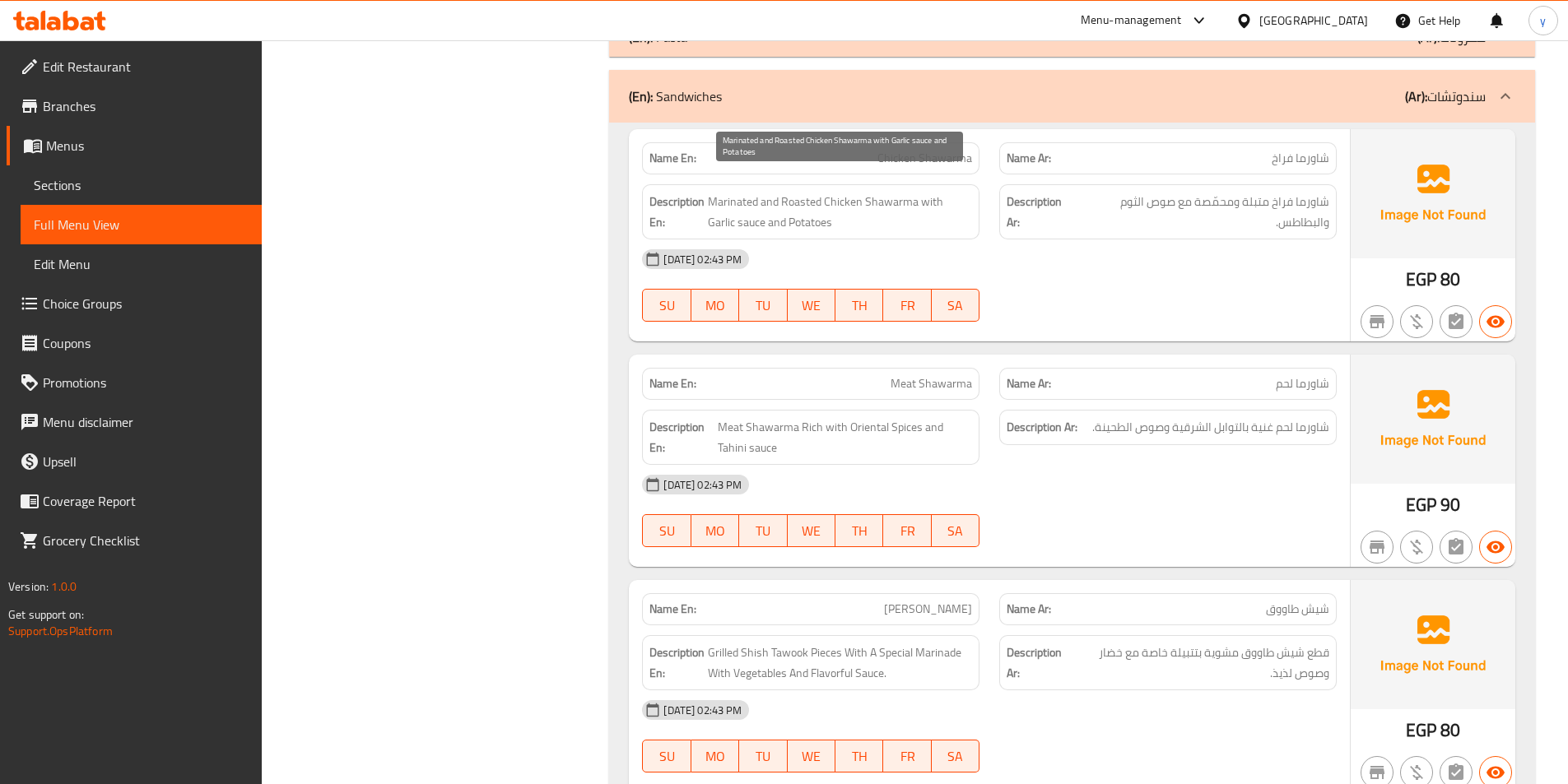
click at [811, 192] on span "Marinated and Roasted Chicken Shawarma with Garlic sauce and Potatoes" at bounding box center [840, 212] width 265 height 41
copy span "Roasted"
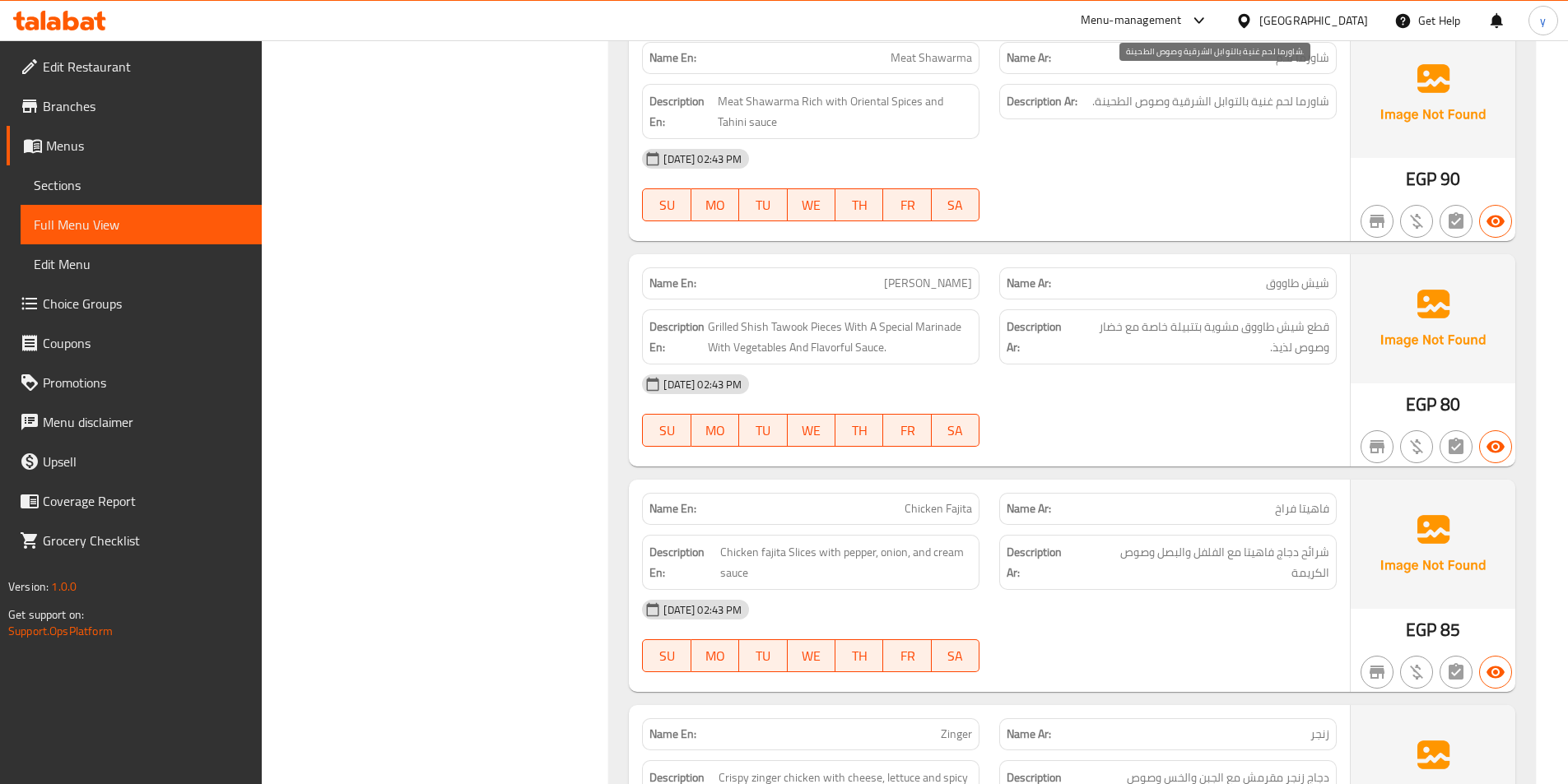
scroll to position [1985, 0]
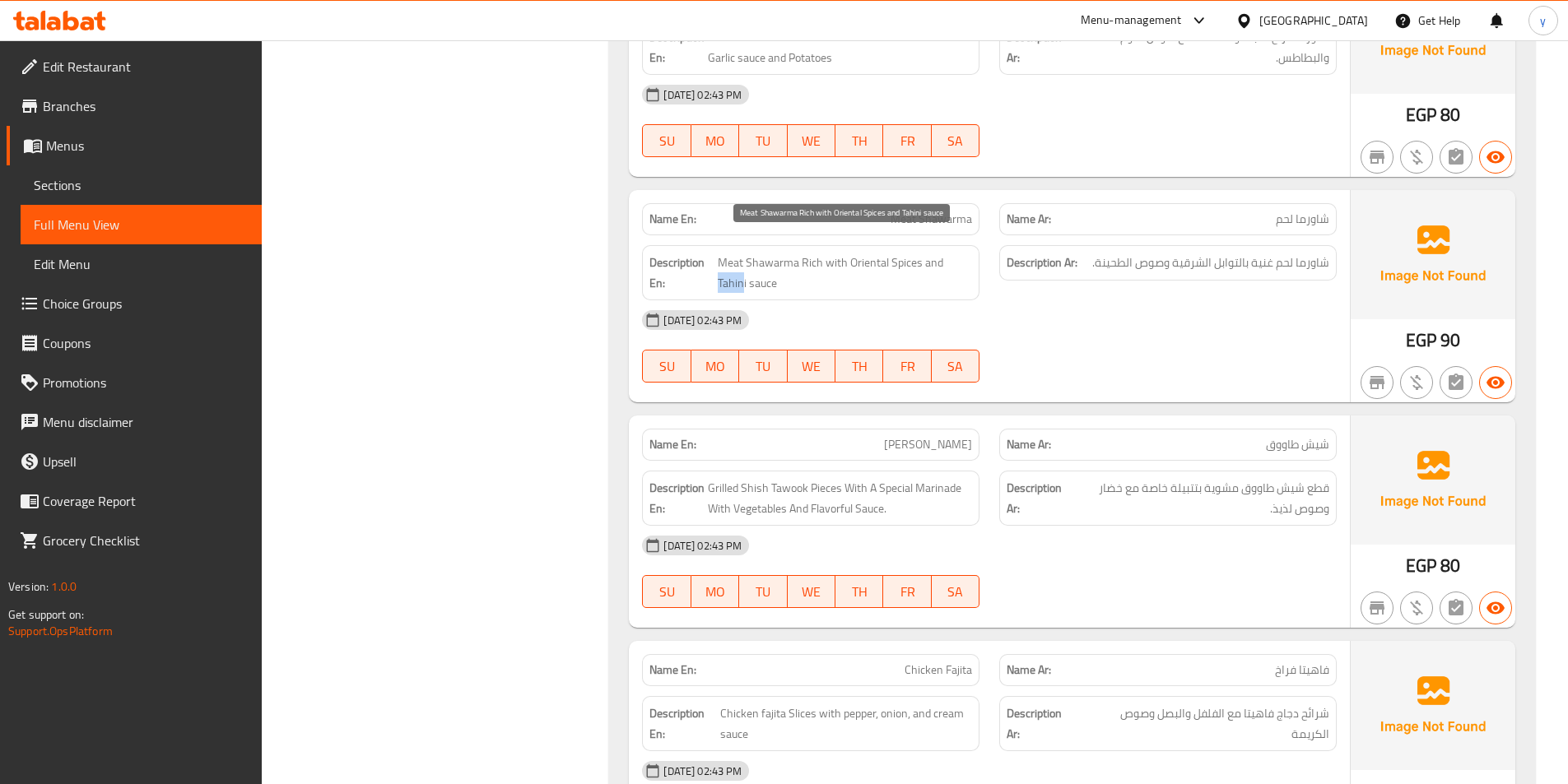
drag, startPoint x: 942, startPoint y: 245, endPoint x: 970, endPoint y: 253, distance: 29.1
click at [970, 253] on span "Meat Shawarma Rich with Oriental Spices and Tahini sauce" at bounding box center [845, 273] width 254 height 41
click at [1141, 335] on div "[DATE] 02:43 PM SU MO TU WE TH FR SA" at bounding box center [989, 346] width 715 height 92
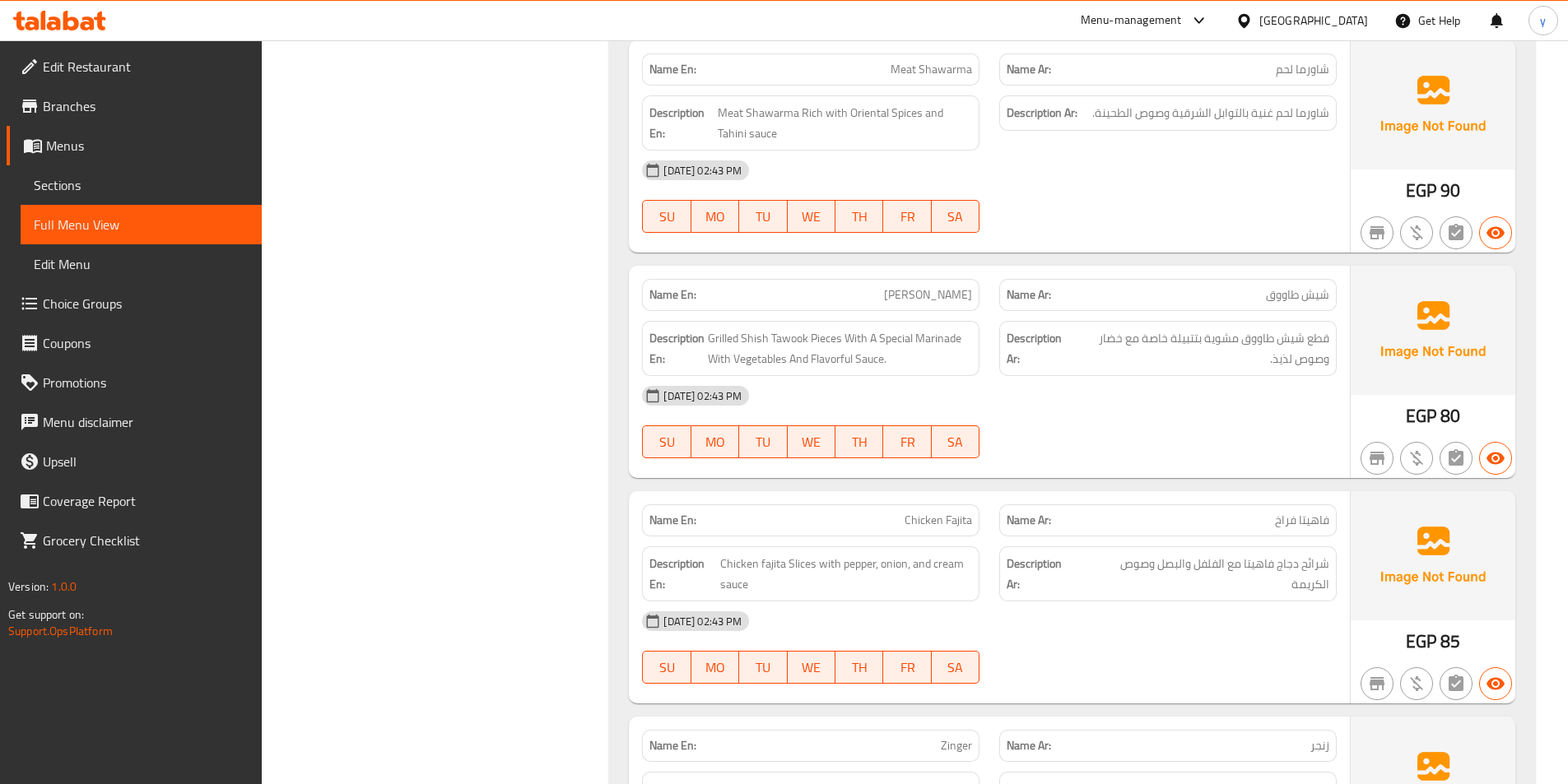
scroll to position [2232, 0]
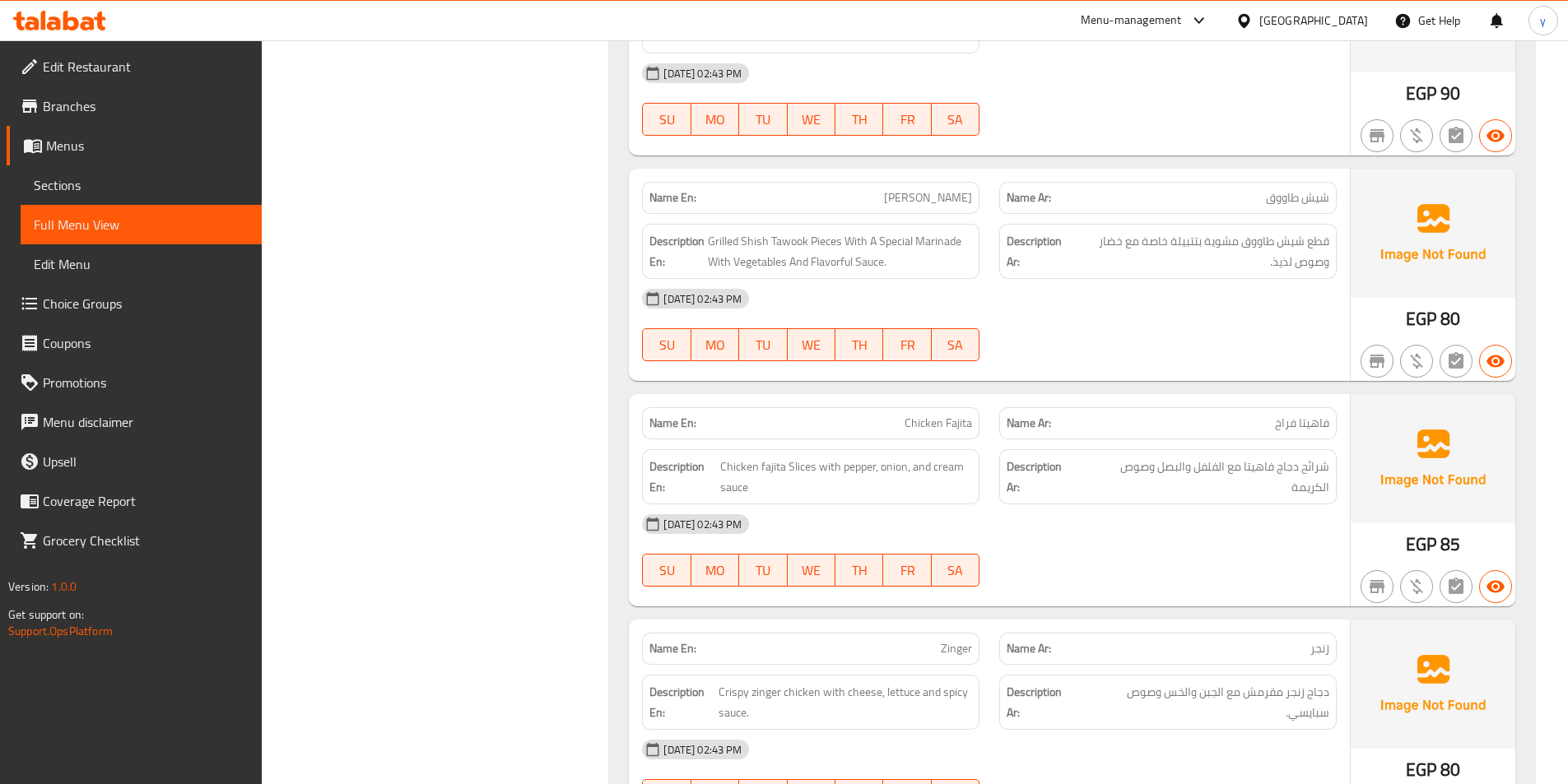
click at [1131, 310] on div "[DATE] 02:43 PM SU MO TU WE TH FR SA" at bounding box center [989, 325] width 715 height 92
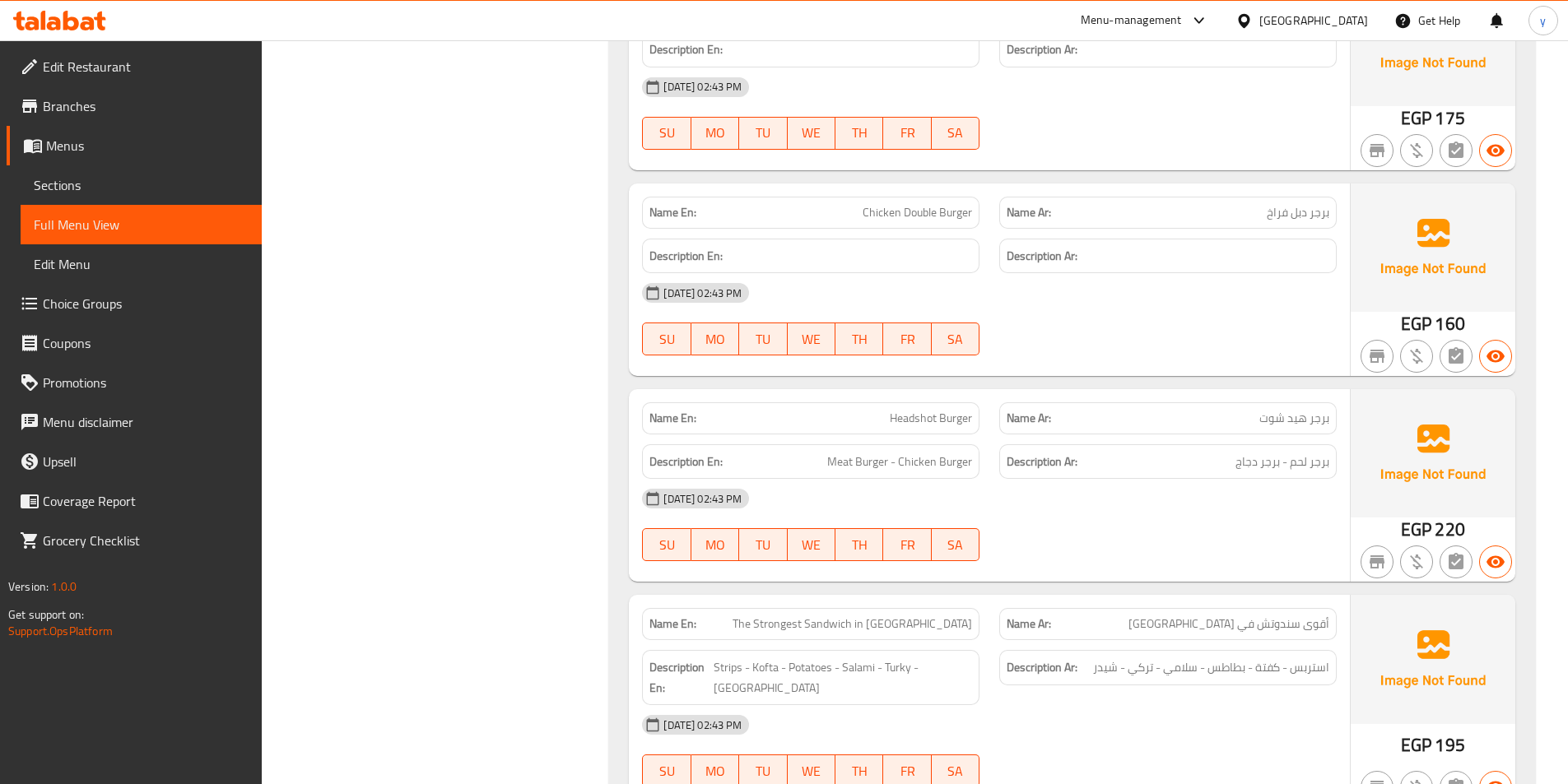
scroll to position [5605, 0]
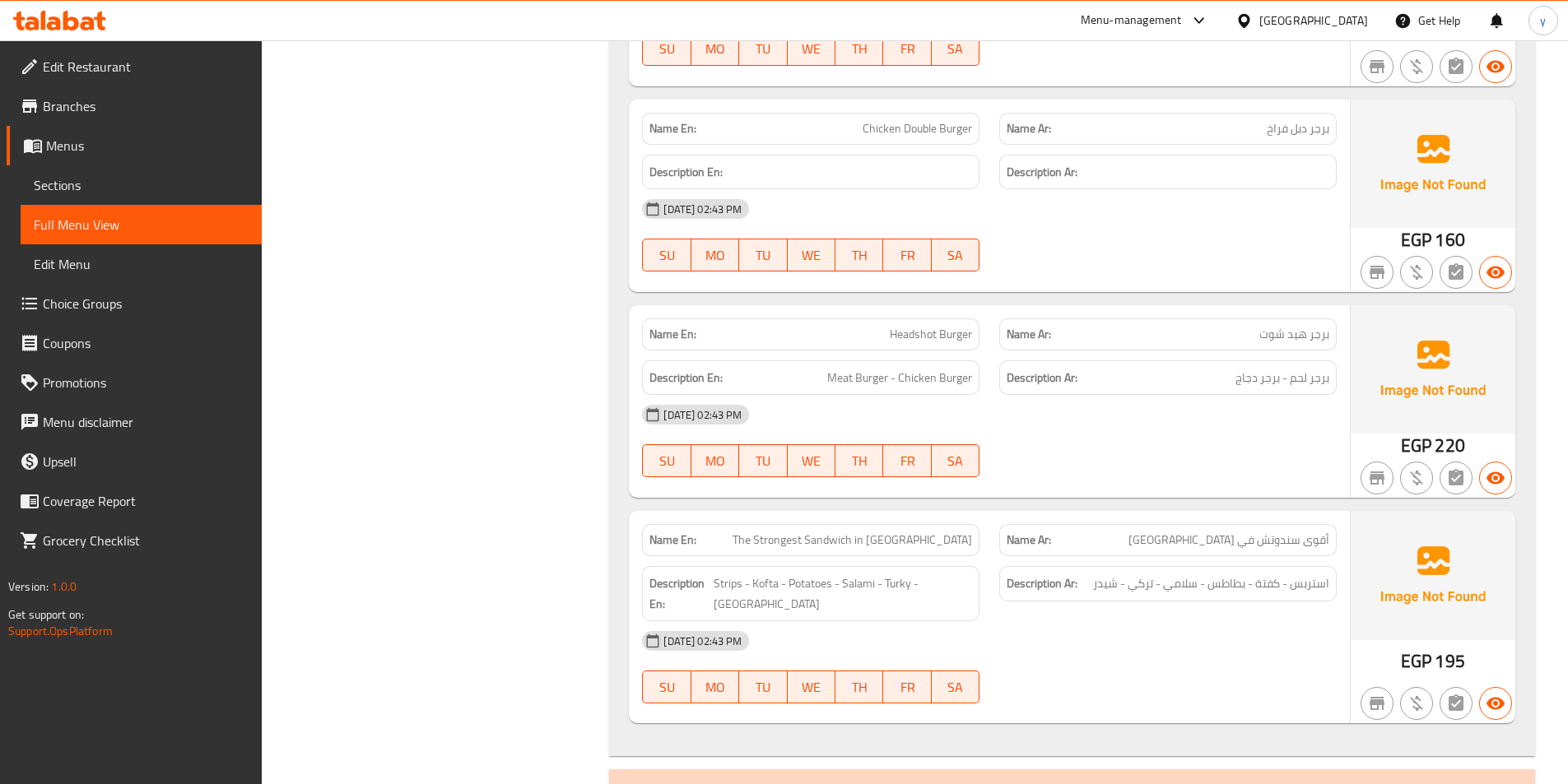
click at [918, 326] on span "Headshot Burger" at bounding box center [931, 334] width 82 height 17
click at [1085, 413] on div "[DATE] 02:43 PM" at bounding box center [989, 414] width 715 height 40
click at [908, 367] on span "Meat Burger - Chicken Burger" at bounding box center [899, 377] width 144 height 20
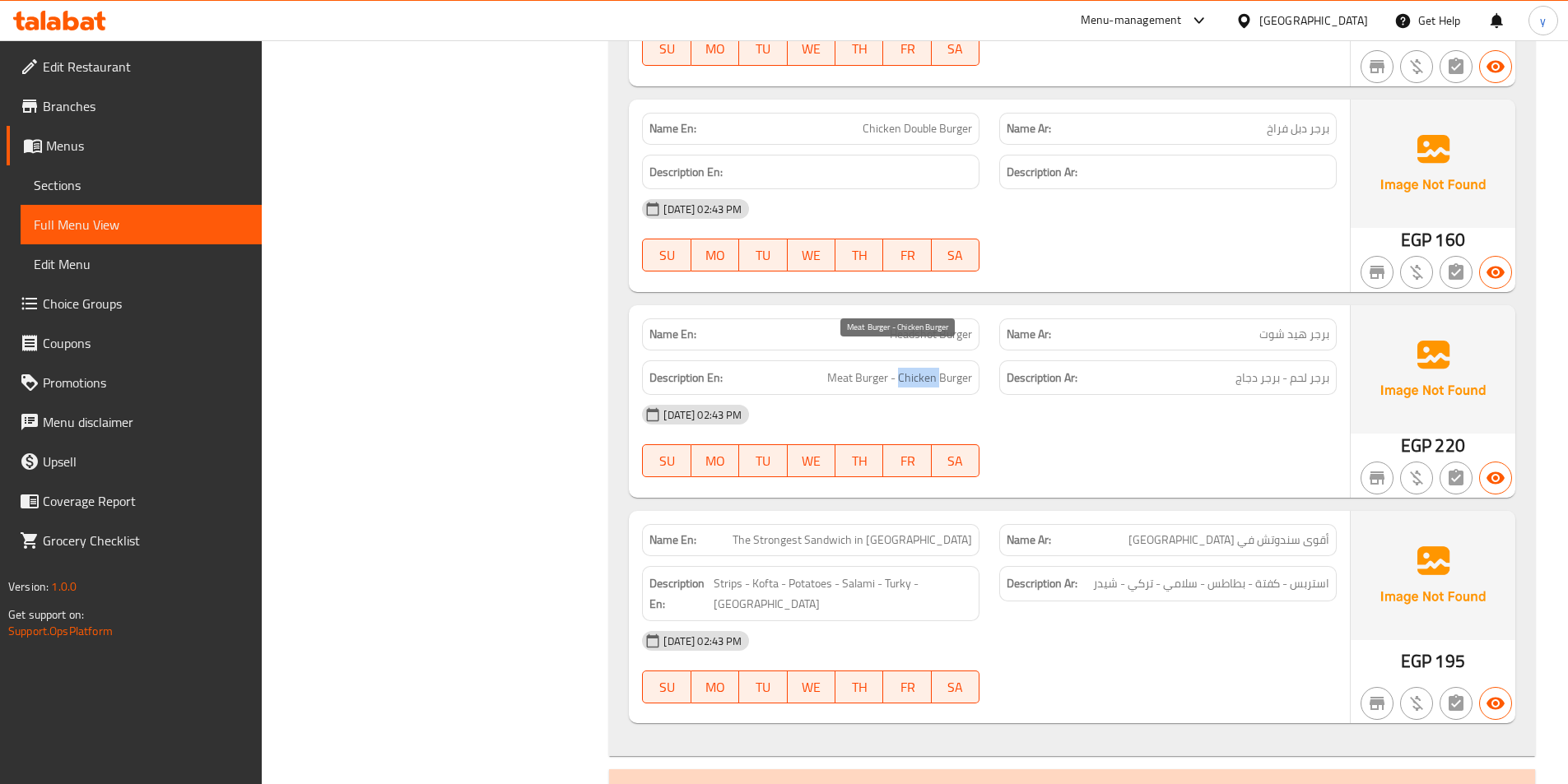
click at [908, 367] on span "Meat Burger - Chicken Burger" at bounding box center [899, 377] width 144 height 20
copy span "Meat Burger - Chicken Burger"
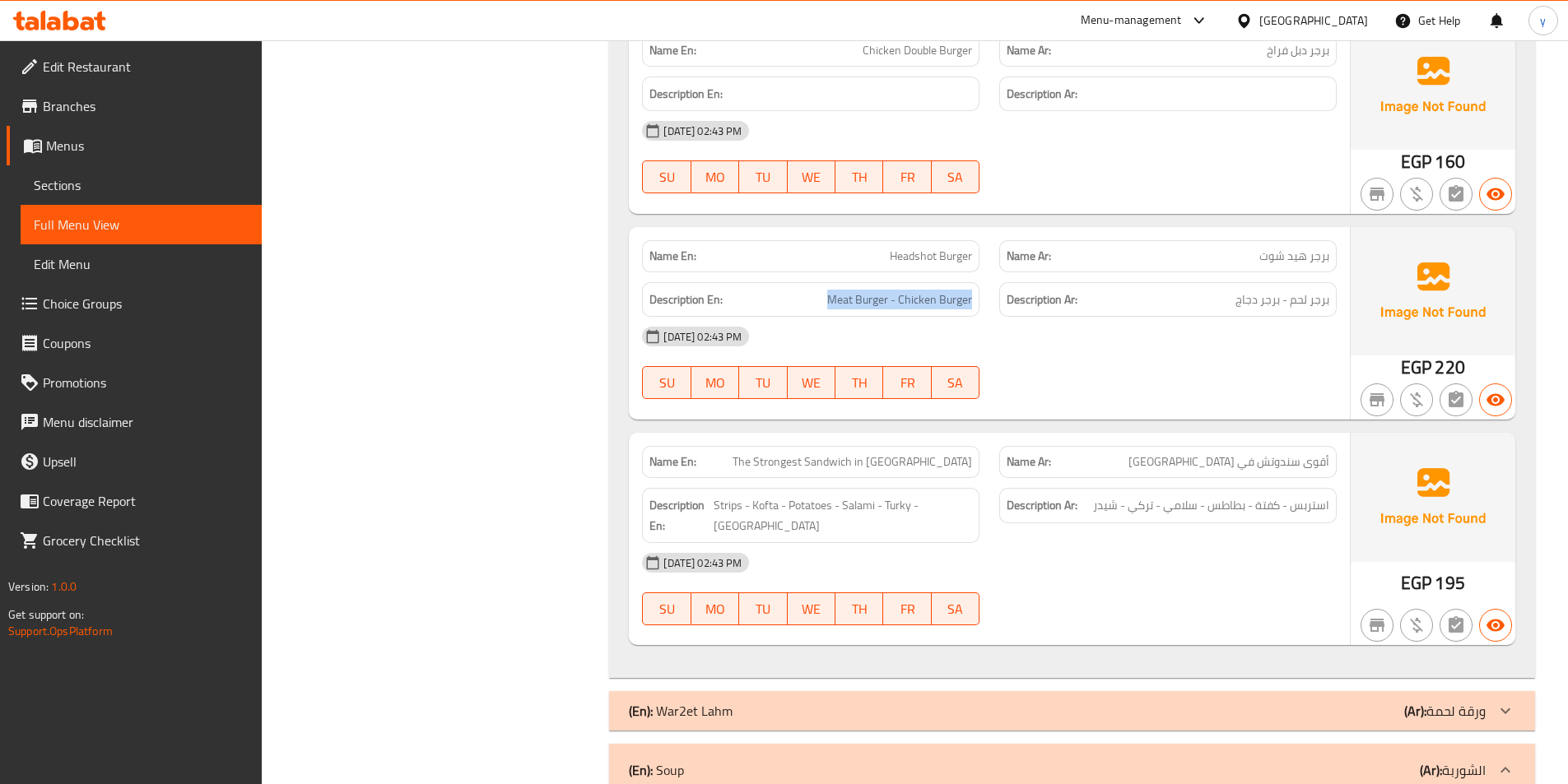
scroll to position [5770, 0]
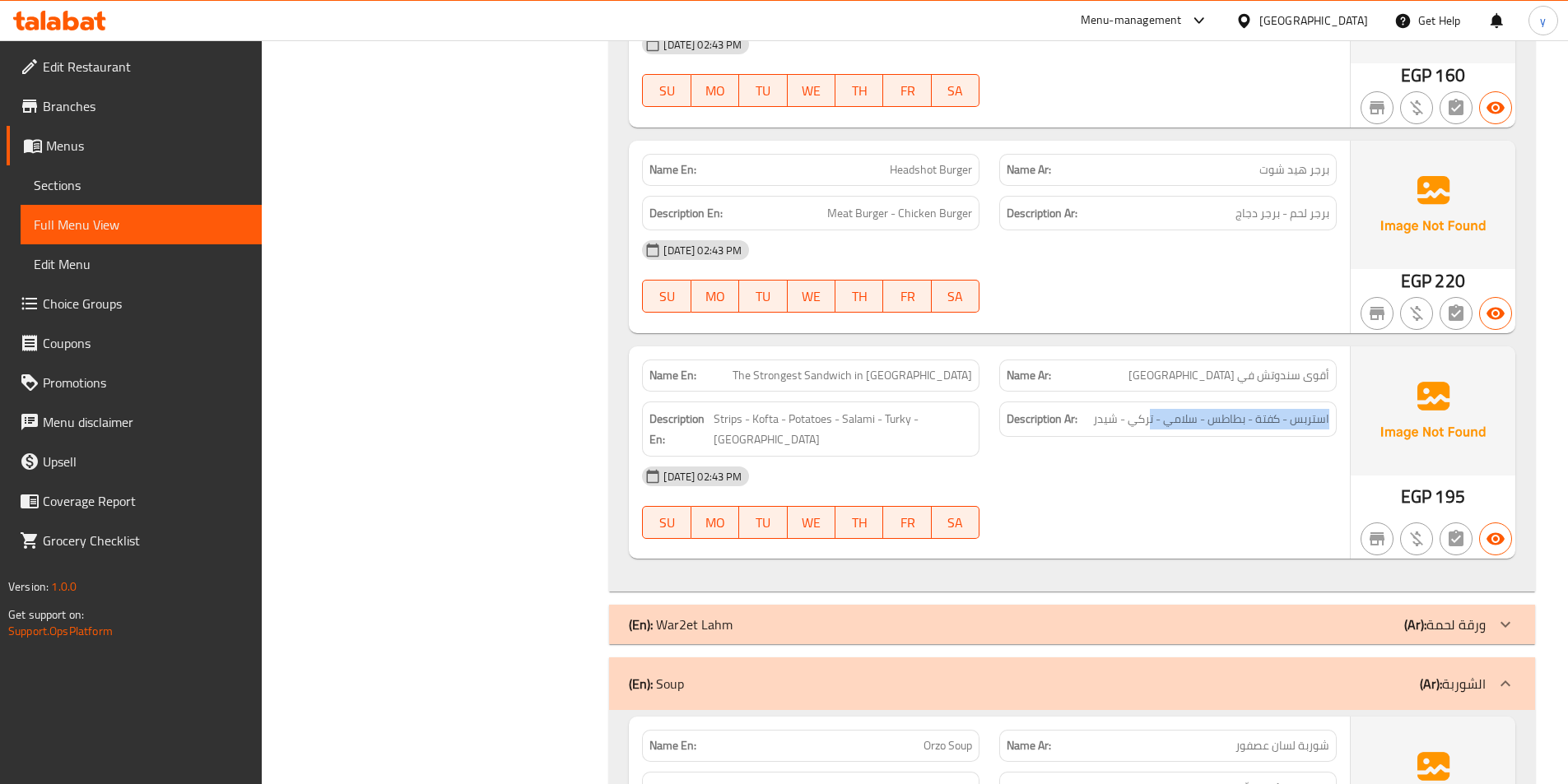
drag, startPoint x: 1151, startPoint y: 400, endPoint x: 1082, endPoint y: 391, distance: 69.6
click at [1082, 409] on h6 "Description Ar: استربس - كفتة - بطاطس - سلامي - تركي - شيدر" at bounding box center [1168, 419] width 323 height 20
click at [1137, 412] on div "Description Ar: استربس - كفتة - بطاطس - سلامي - تركي - شيدر" at bounding box center [1168, 419] width 337 height 36
click at [1132, 409] on span "استربس - كفتة - بطاطس - سلامي - تركي - شيدر" at bounding box center [1211, 419] width 237 height 20
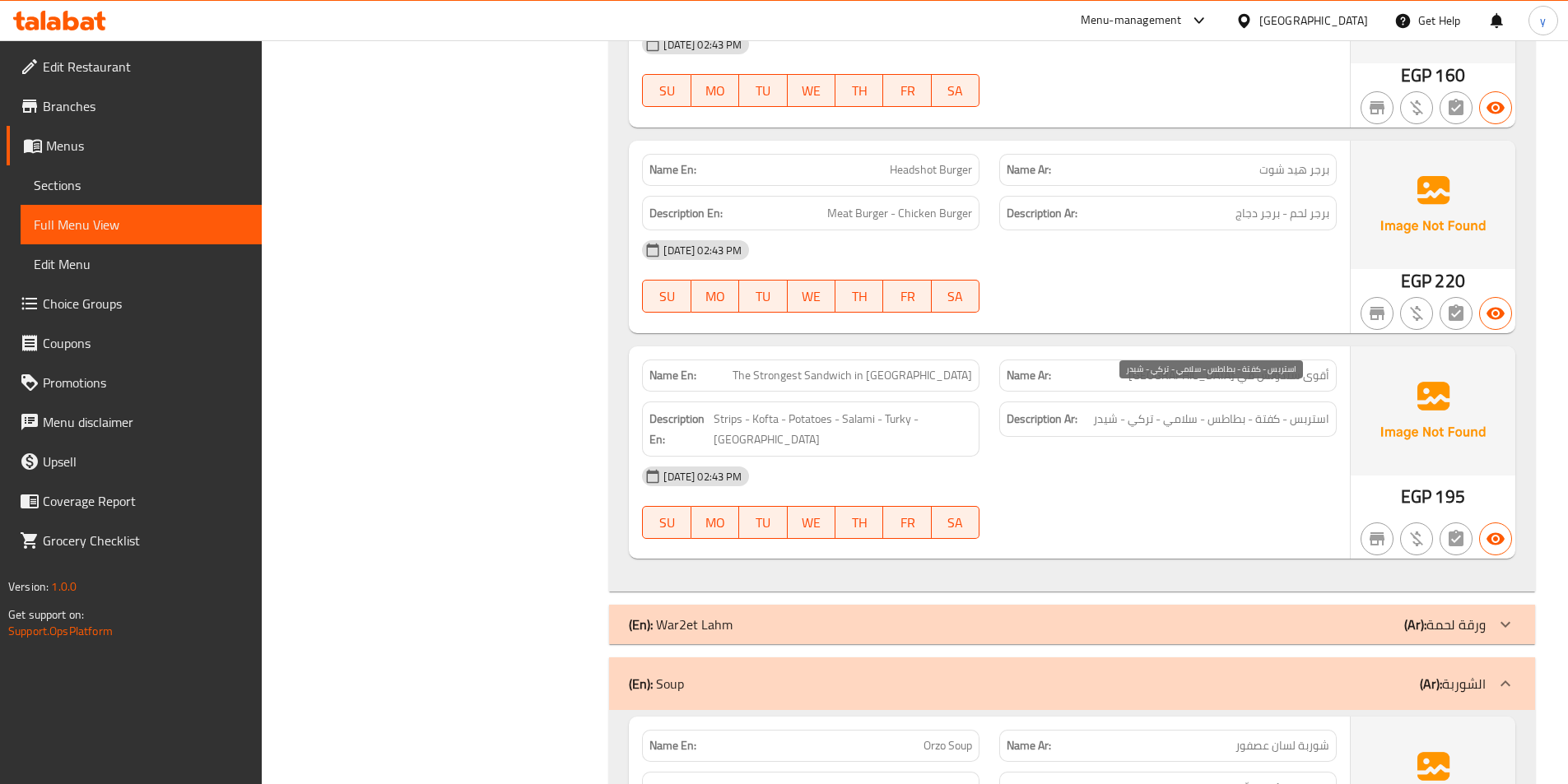
click at [1136, 409] on span "استربس - كفتة - بطاطس - سلامي - تركي - شيدر" at bounding box center [1211, 419] width 237 height 20
drag, startPoint x: 1240, startPoint y: 200, endPoint x: 1327, endPoint y: 232, distance: 92.7
click at [1327, 232] on div "Name En: Headshot Burger Name Ar: برجر هيد شوت Description En: Meat Burger - Ch…" at bounding box center [990, 236] width 721 height 193
click at [1322, 236] on div "[DATE] 02:43 PM" at bounding box center [989, 250] width 715 height 40
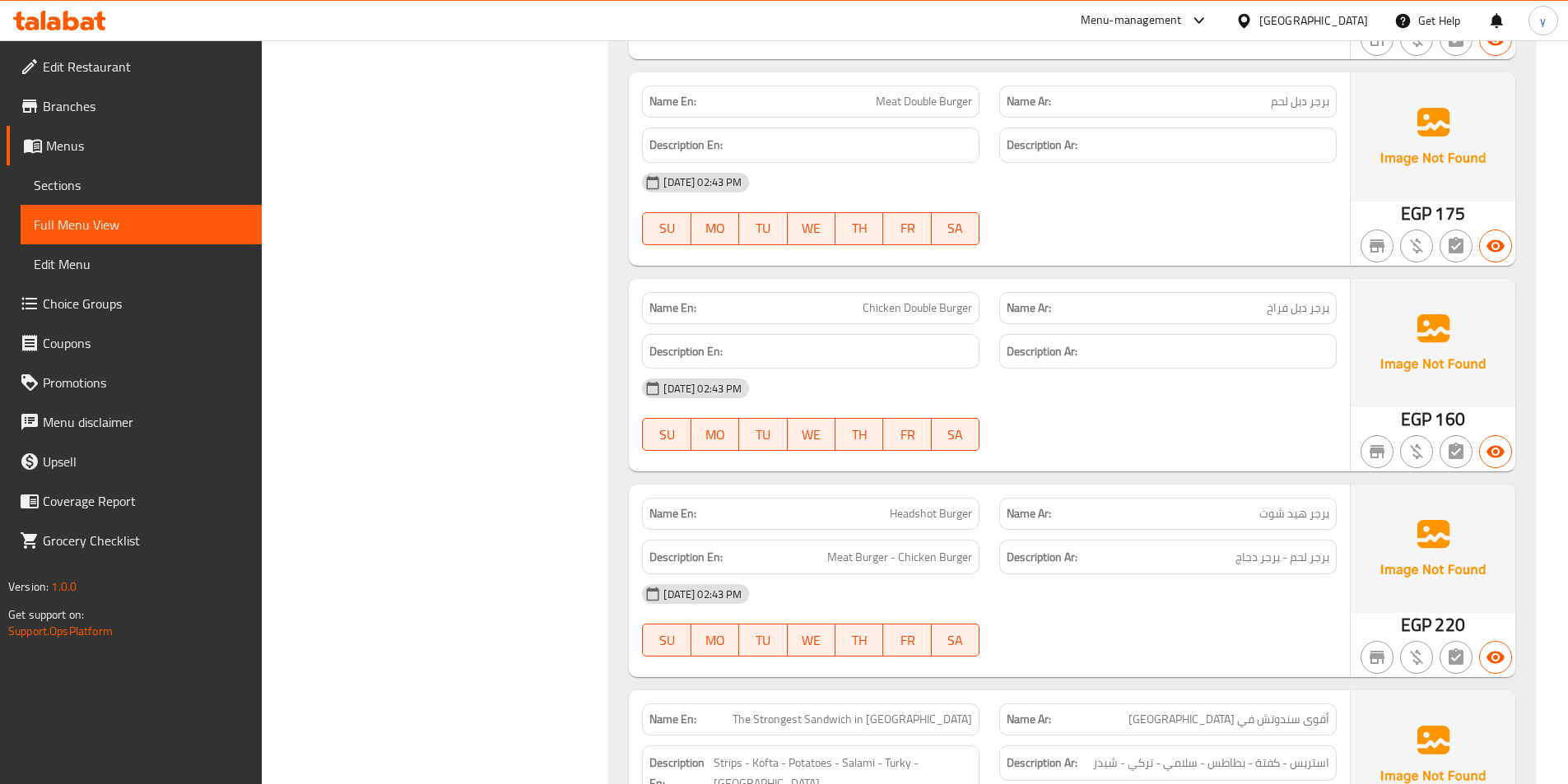
scroll to position [5430, 0]
